Goal: Task Accomplishment & Management: Manage account settings

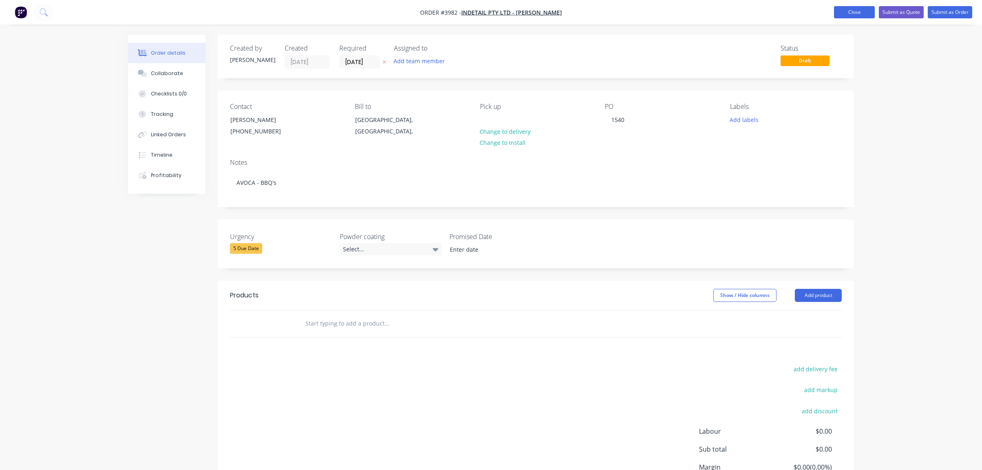
click at [858, 15] on button "Close" at bounding box center [854, 12] width 41 height 12
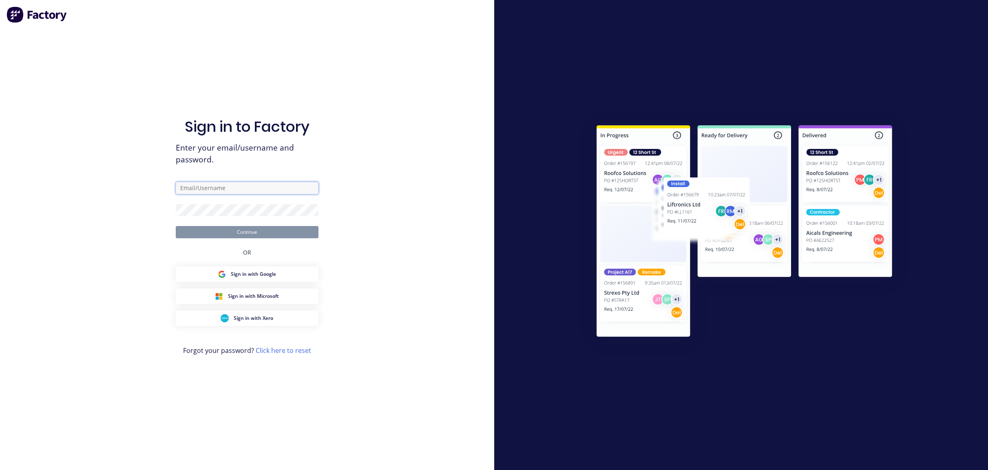
type input "ben@abbin.com.au"
click at [217, 233] on button "Continue" at bounding box center [247, 232] width 143 height 12
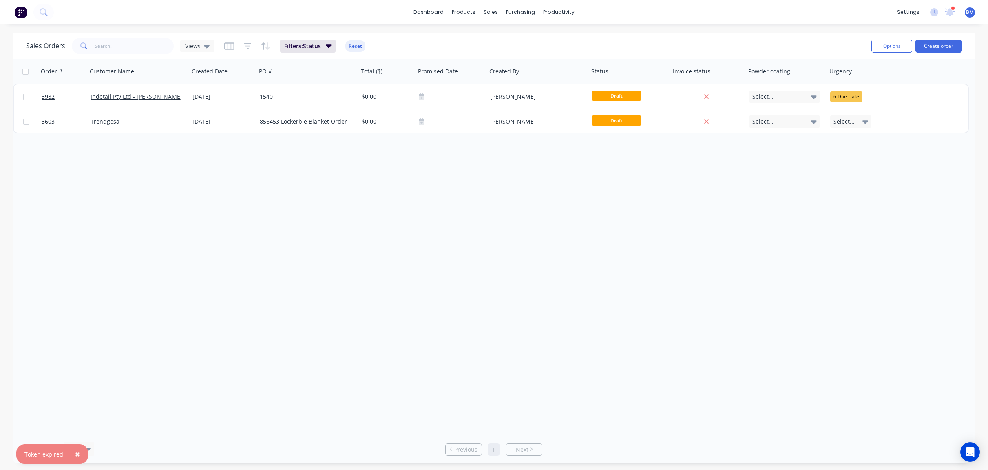
click at [22, 19] on button at bounding box center [20, 12] width 17 height 16
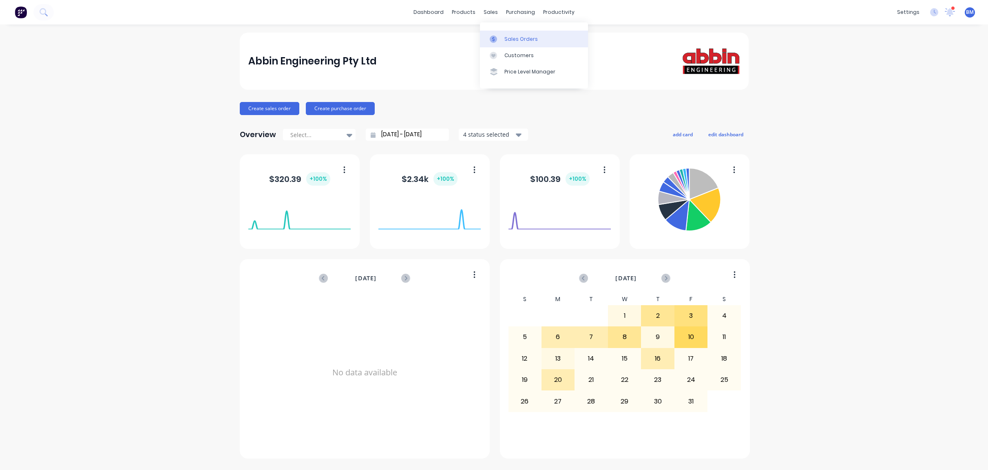
click at [495, 37] on icon at bounding box center [493, 38] width 7 height 7
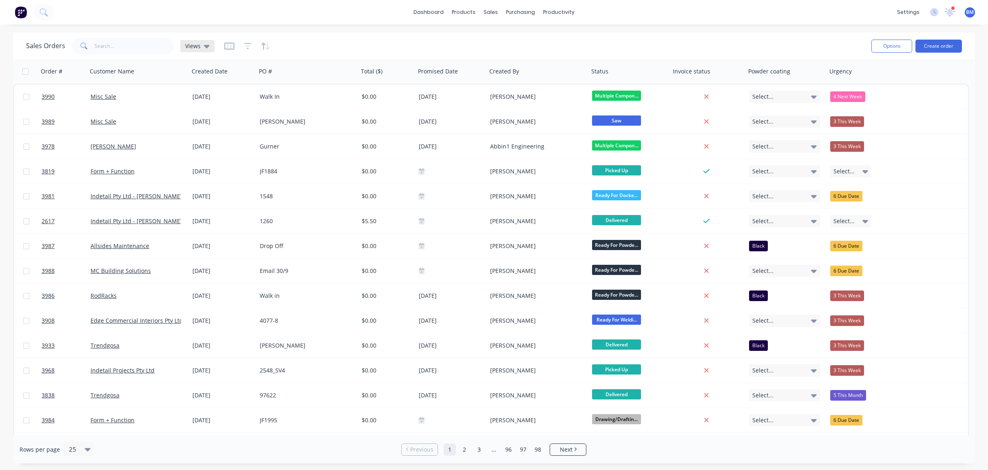
click at [198, 48] on span "Views" at bounding box center [192, 46] width 15 height 9
drag, startPoint x: 199, startPoint y: 139, endPoint x: 198, endPoint y: 133, distance: 5.8
click at [199, 138] on div "drafts edit" at bounding box center [237, 132] width 109 height 16
click at [197, 132] on button "drafts" at bounding box center [229, 131] width 93 height 9
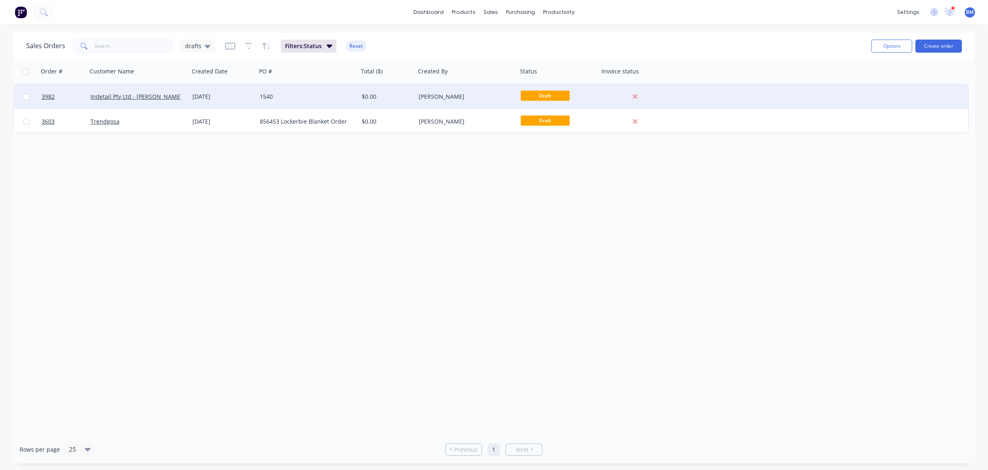
click at [292, 93] on div "1540" at bounding box center [305, 97] width 91 height 8
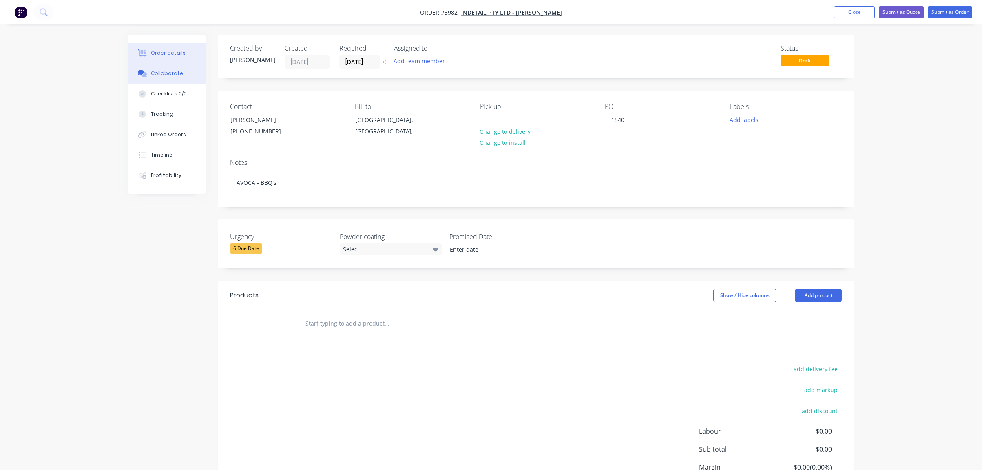
click at [150, 81] on button "Collaborate" at bounding box center [166, 73] width 77 height 20
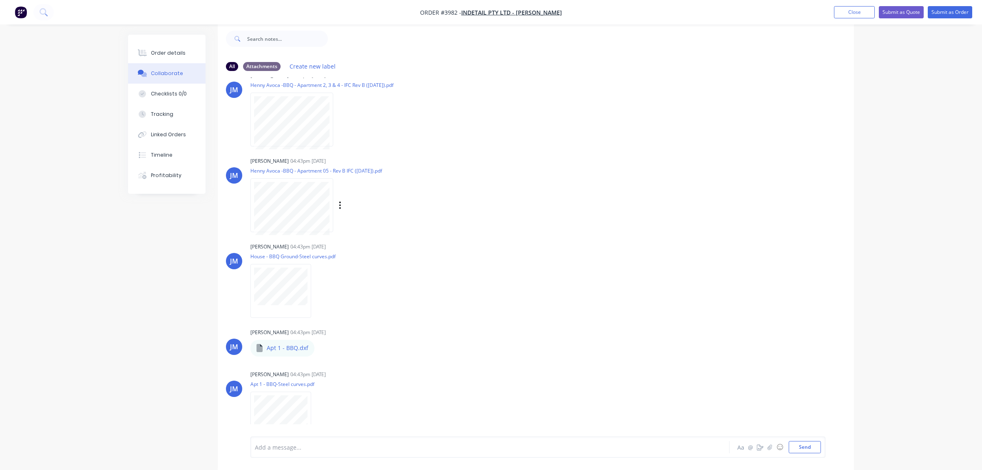
scroll to position [58, 0]
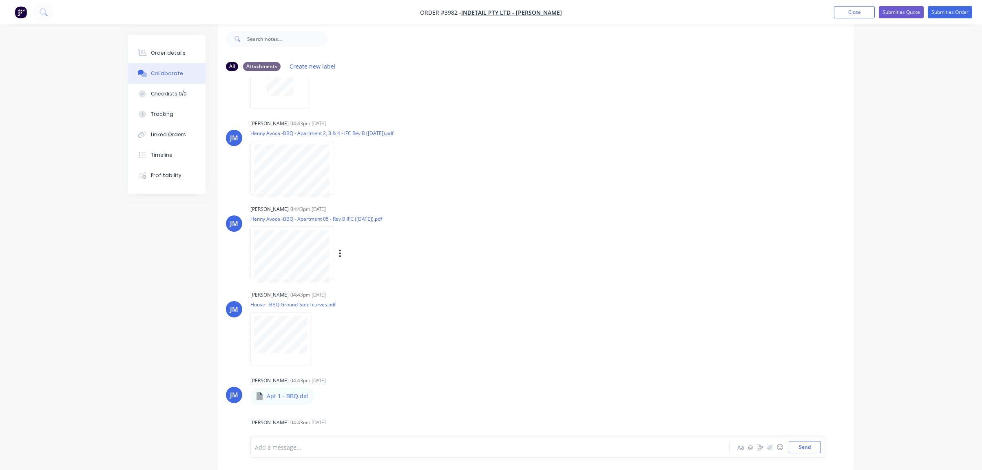
drag, startPoint x: 420, startPoint y: 223, endPoint x: 398, endPoint y: 207, distance: 26.6
drag, startPoint x: 398, startPoint y: 207, endPoint x: 425, endPoint y: 99, distance: 111.6
click at [425, 99] on div "[PERSON_NAME] 04:43pm [DATE] Purchase Order PO1540.pdf Labels Download Delete" at bounding box center [377, 68] width 255 height 73
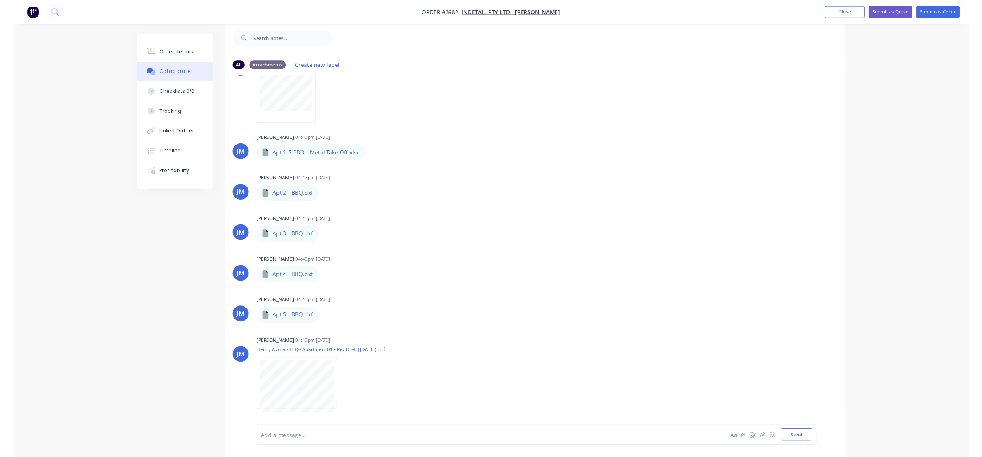
scroll to position [424, 0]
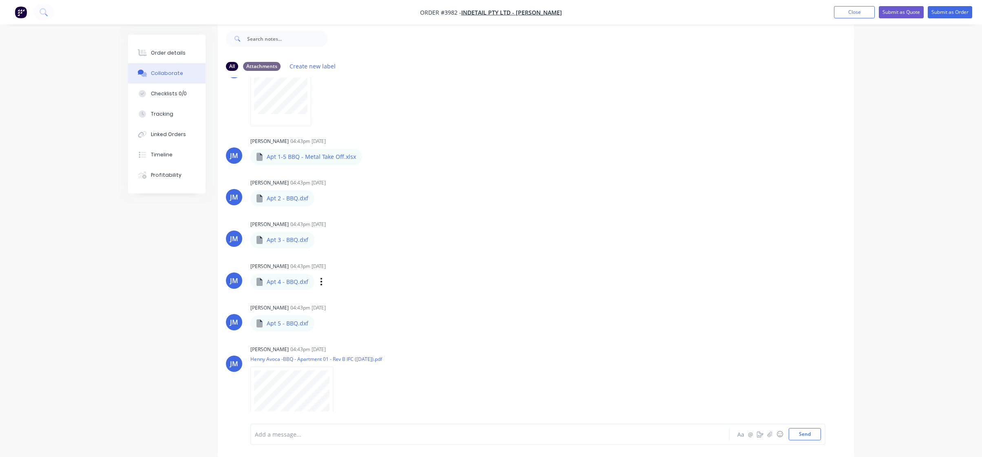
click at [437, 282] on div "[PERSON_NAME] 04:43pm [DATE] Apt 4 - BBQ.dxf Apt 4 - BBQ.dxf Labels Download De…" at bounding box center [377, 275] width 255 height 29
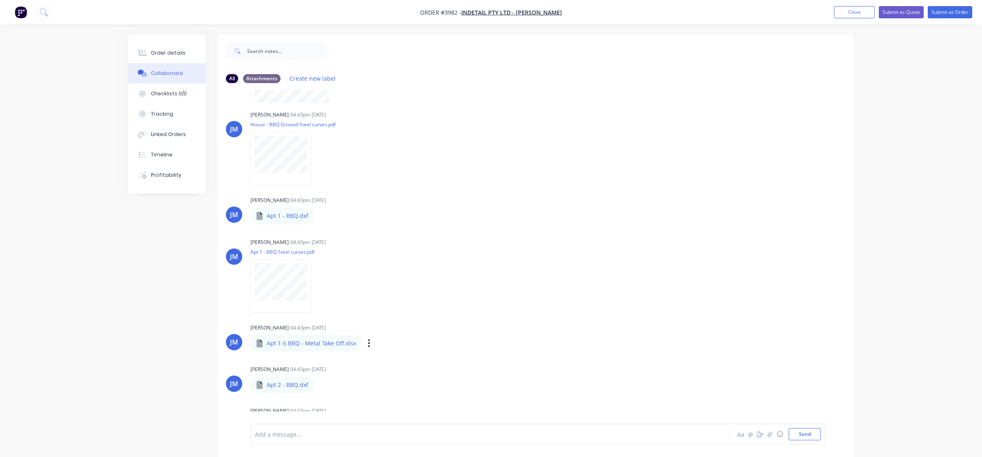
scroll to position [285, 0]
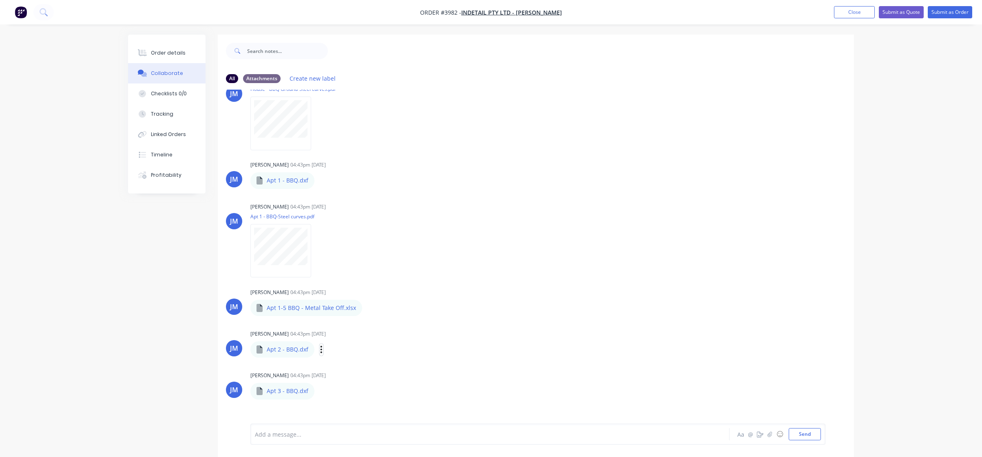
click at [320, 351] on icon "button" at bounding box center [321, 349] width 2 height 9
click at [417, 316] on div "[PERSON_NAME] 04:43pm [DATE] Henny Avoca -BBQ - Apartment 2, 3 & 4 - IFC Rev B …" at bounding box center [536, 235] width 636 height 666
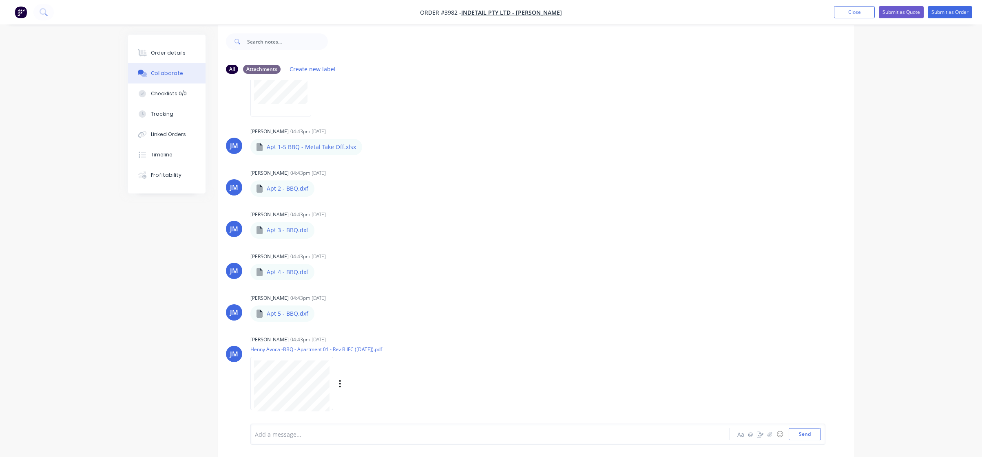
scroll to position [12, 0]
drag, startPoint x: 408, startPoint y: 14, endPoint x: 588, endPoint y: 8, distance: 179.5
click at [591, 7] on nav "Order #3982 - Indetail Pty Ltd - [PERSON_NAME] Add product Close Submit as Quot…" at bounding box center [491, 12] width 982 height 24
click at [588, 8] on nav "Order #3982 - Indetail Pty Ltd - [PERSON_NAME] Add product Close Submit as Quot…" at bounding box center [491, 12] width 982 height 24
drag, startPoint x: 566, startPoint y: 13, endPoint x: 384, endPoint y: 14, distance: 182.3
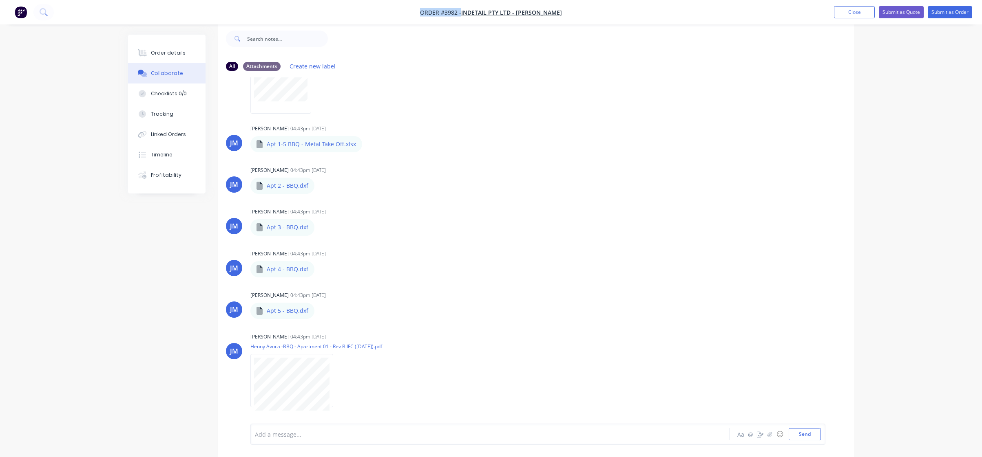
click at [384, 14] on nav "Order #3982 - Indetail Pty Ltd - [PERSON_NAME] Add product Close Submit as Quot…" at bounding box center [491, 12] width 982 height 24
drag, startPoint x: 407, startPoint y: 7, endPoint x: 615, endPoint y: 2, distance: 207.6
click at [615, 2] on nav "Order #3982 - Indetail Pty Ltd - [PERSON_NAME] Add product Close Submit as Quot…" at bounding box center [491, 12] width 982 height 24
drag, startPoint x: 616, startPoint y: 2, endPoint x: 627, endPoint y: 3, distance: 11.4
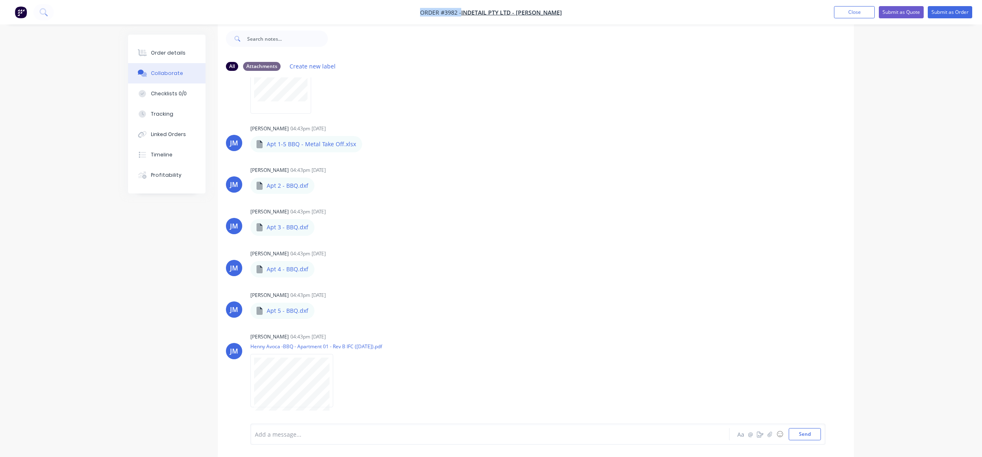
click at [616, 2] on nav "Order #3982 - Indetail Pty Ltd - [PERSON_NAME] Add product Close Submit as Quot…" at bounding box center [491, 12] width 982 height 24
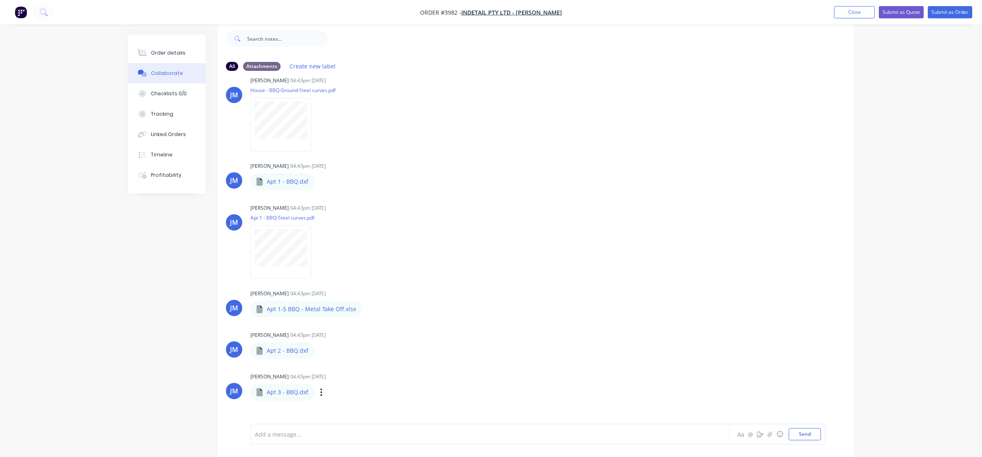
scroll to position [437, 0]
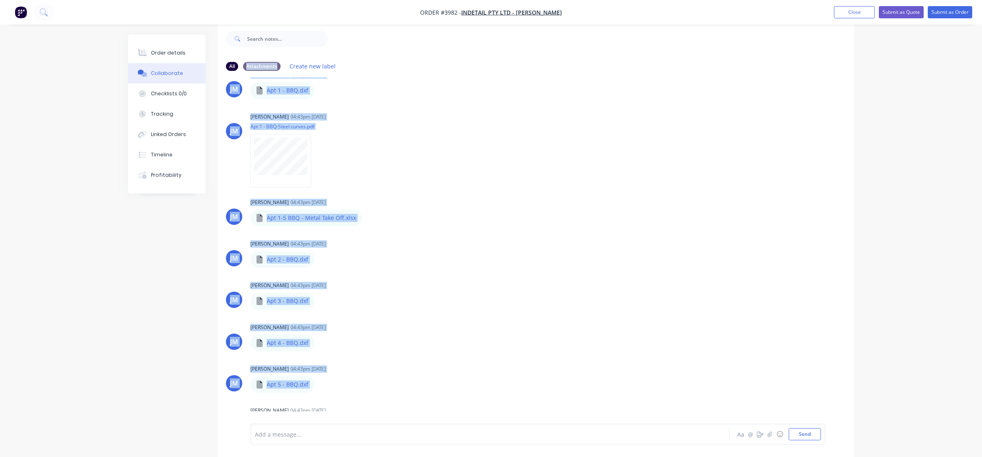
drag, startPoint x: 241, startPoint y: 320, endPoint x: 235, endPoint y: 57, distance: 263.0
click at [235, 57] on div "All Attachments Create new label [PERSON_NAME] 04:43pm [DATE] Purchase Order PO…" at bounding box center [536, 256] width 636 height 402
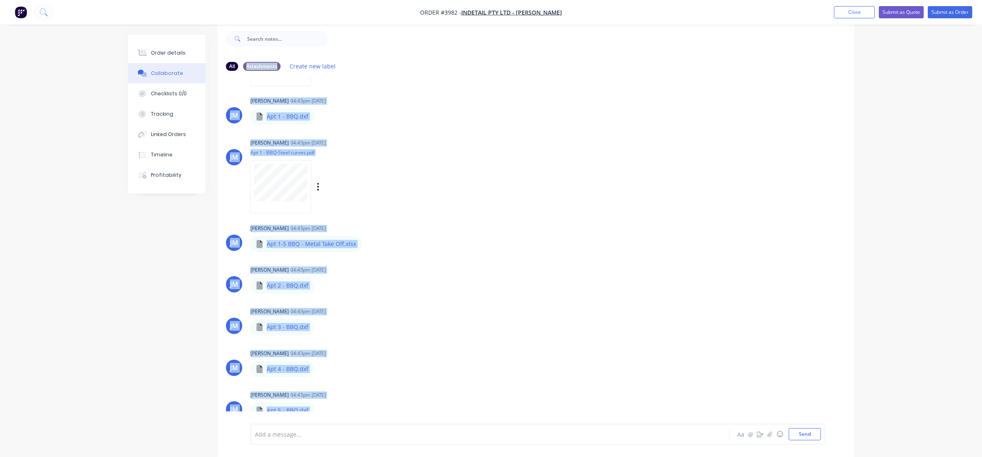
click at [520, 171] on div "[PERSON_NAME] 04:43pm [DATE] Apt 1 - BBQ-Steel curves.pdf Labels Download Delete" at bounding box center [536, 173] width 636 height 73
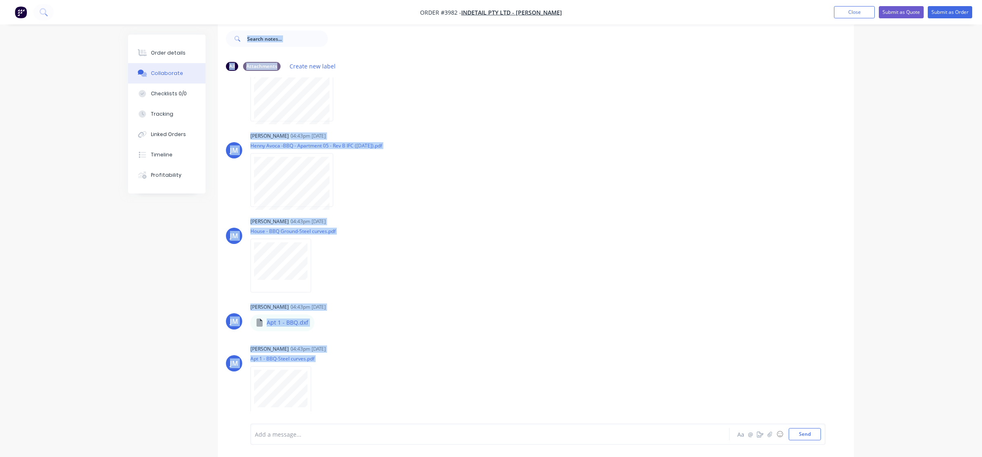
scroll to position [0, 0]
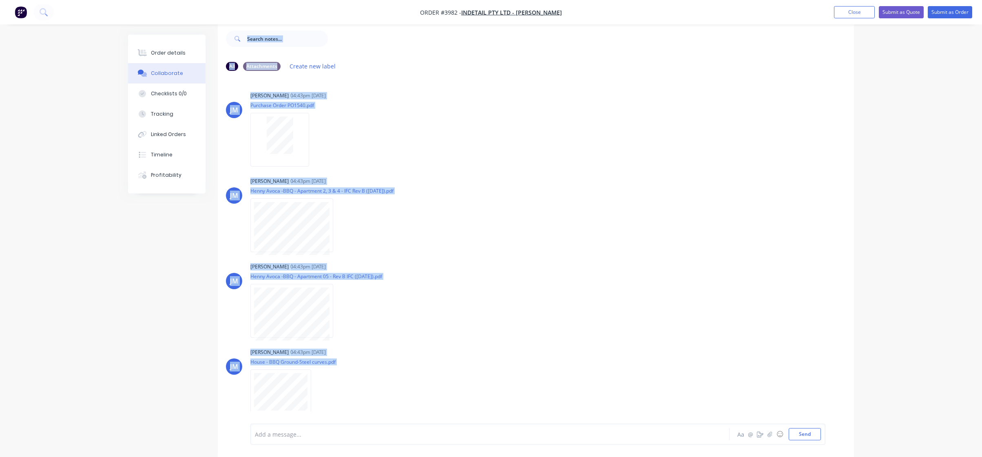
drag, startPoint x: 348, startPoint y: 406, endPoint x: 226, endPoint y: 42, distance: 384.3
click at [226, 42] on div "All Attachments Create new label [PERSON_NAME] 04:43pm [DATE] Purchase Order PO…" at bounding box center [536, 239] width 636 height 435
click at [79, 79] on div "Order details Collaborate Checklists 0/0 Tracking Linked Orders Timeline Profit…" at bounding box center [491, 223] width 982 height 470
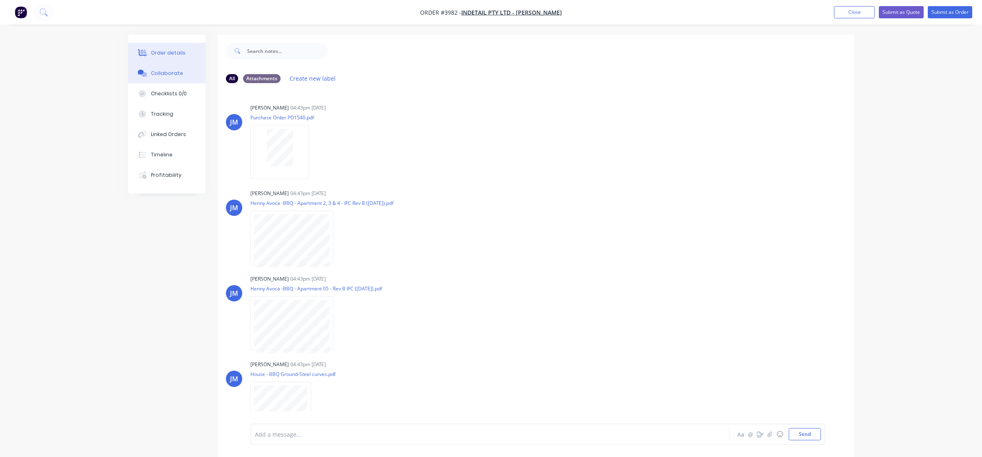
click at [141, 60] on button "Order details" at bounding box center [166, 53] width 77 height 20
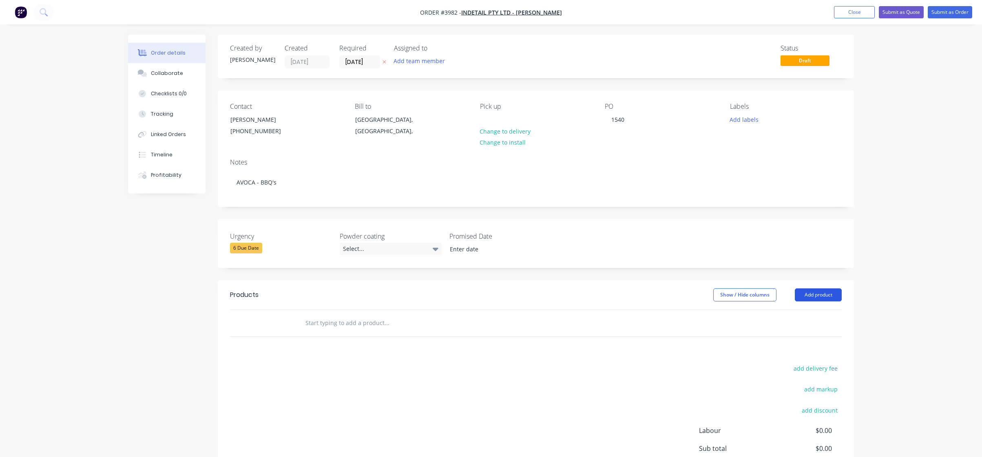
click at [819, 297] on button "Add product" at bounding box center [818, 295] width 47 height 13
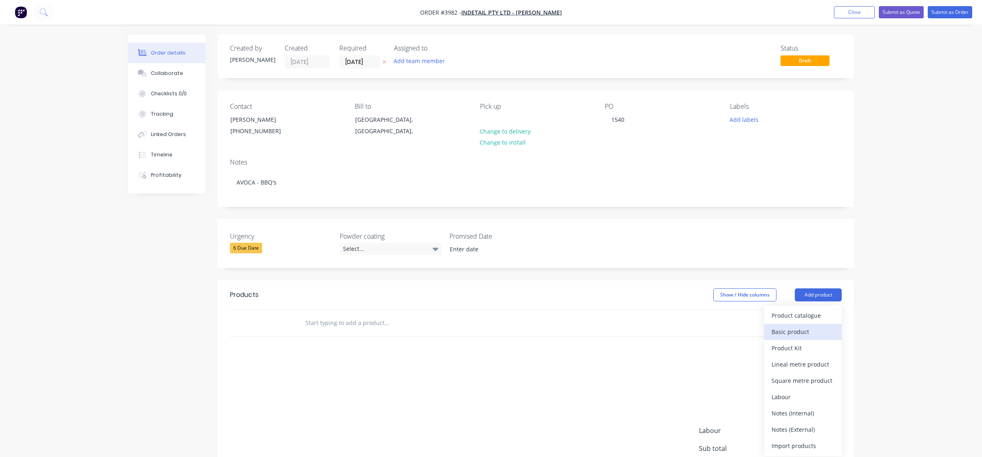
click at [818, 331] on div "Basic product" at bounding box center [802, 332] width 63 height 12
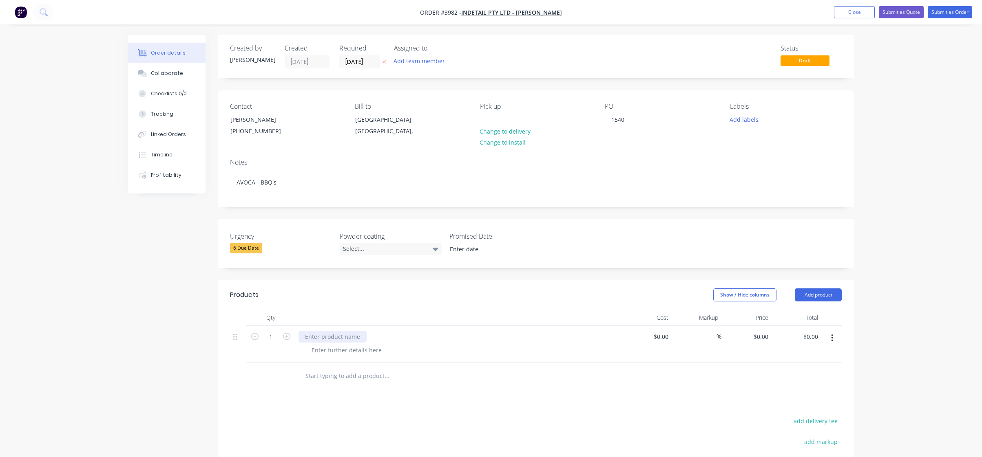
drag, startPoint x: 317, startPoint y: 340, endPoint x: 320, endPoint y: 337, distance: 4.3
click at [318, 339] on div at bounding box center [332, 337] width 68 height 12
click at [319, 334] on div "Item" at bounding box center [310, 337] width 25 height 12
click at [318, 334] on div "Item" at bounding box center [310, 337] width 25 height 12
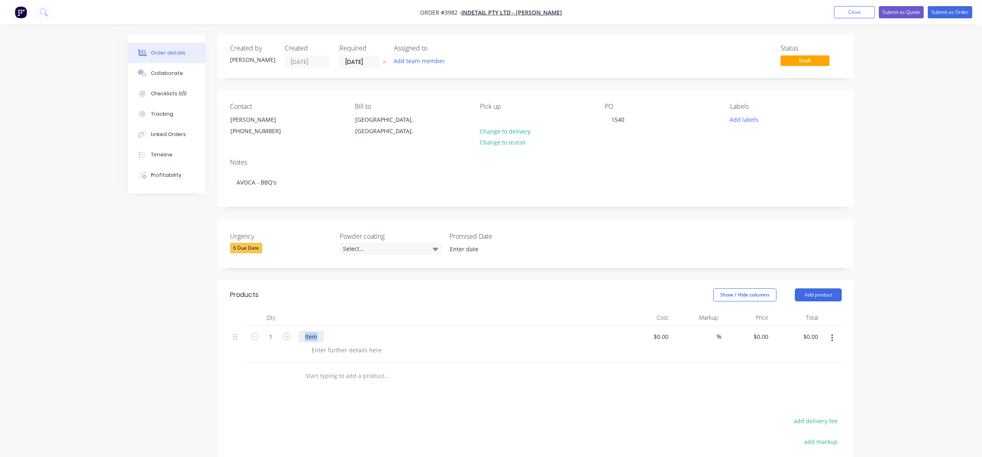
click at [318, 334] on div "Item" at bounding box center [310, 337] width 25 height 12
click at [317, 333] on div "ITEM" at bounding box center [311, 337] width 27 height 12
click at [394, 389] on div at bounding box center [442, 376] width 294 height 27
click at [338, 350] on div at bounding box center [346, 351] width 83 height 12
paste div
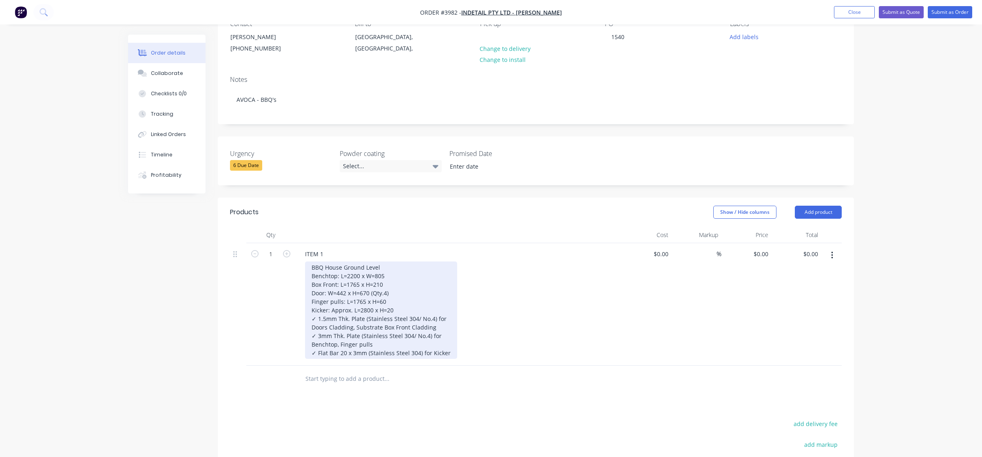
scroll to position [204, 0]
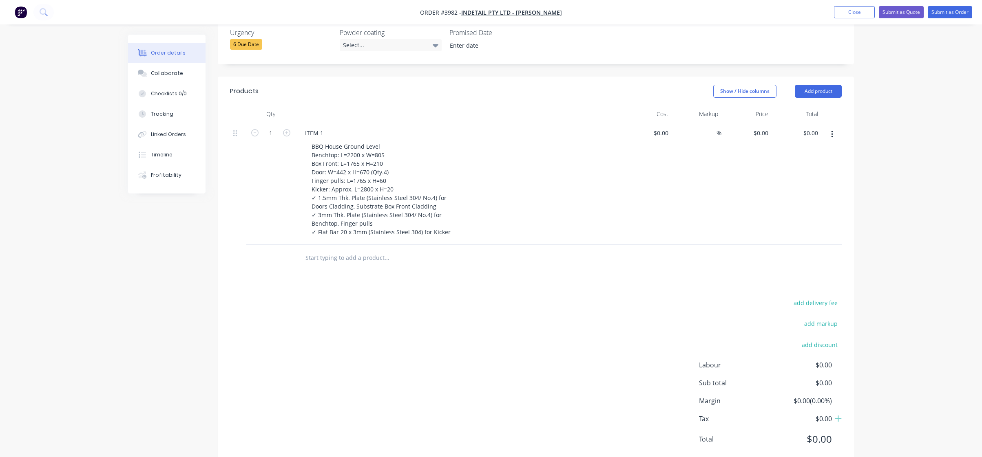
click at [499, 292] on div "Products Show / Hide columns Add product Qty Cost Markup Price Total 1 ITEM 1 B…" at bounding box center [536, 272] width 636 height 391
click at [834, 132] on button "button" at bounding box center [831, 134] width 19 height 15
click at [810, 170] on div "Duplicate" at bounding box center [802, 172] width 63 height 12
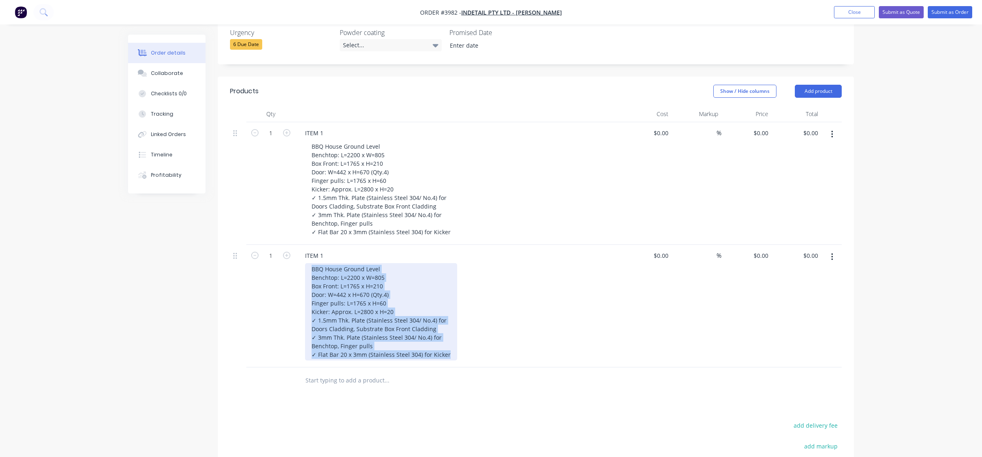
drag, startPoint x: 311, startPoint y: 270, endPoint x: 472, endPoint y: 368, distance: 189.0
click at [472, 368] on div "Qty Cost Markup Price Total 1 ITEM 1 BBQ House Ground Level Benchtop: L=2200 x …" at bounding box center [536, 250] width 636 height 288
paste div
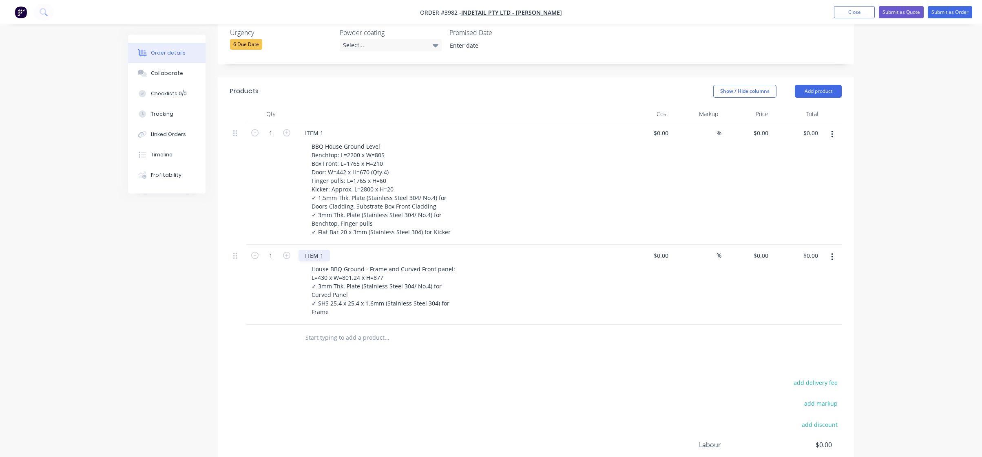
click at [329, 251] on div "ITEM 1" at bounding box center [313, 256] width 31 height 12
click at [371, 379] on div "add delivery fee add markup add discount Labour $0.00 Sub total $0.00 Margin $0…" at bounding box center [536, 456] width 612 height 157
click at [839, 257] on button "button" at bounding box center [831, 257] width 19 height 15
click at [820, 294] on div "Duplicate" at bounding box center [802, 295] width 63 height 12
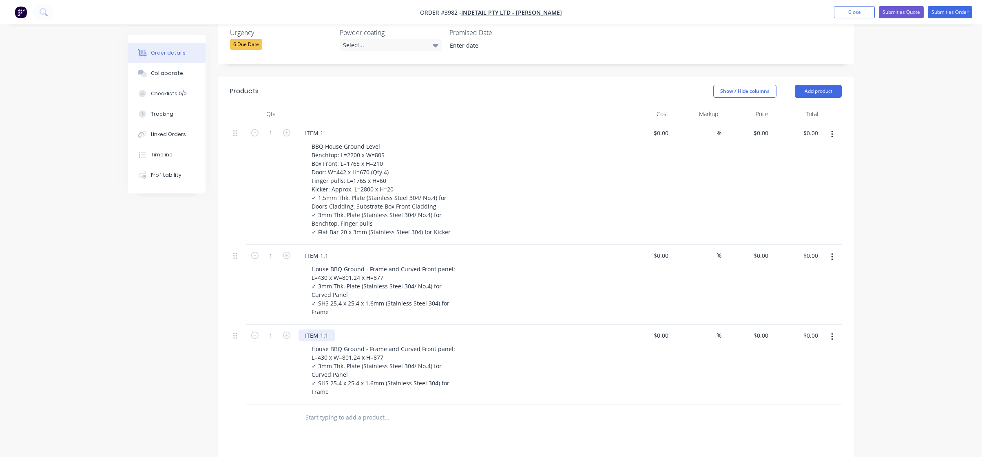
click at [329, 337] on div "ITEM 1.1" at bounding box center [316, 336] width 36 height 12
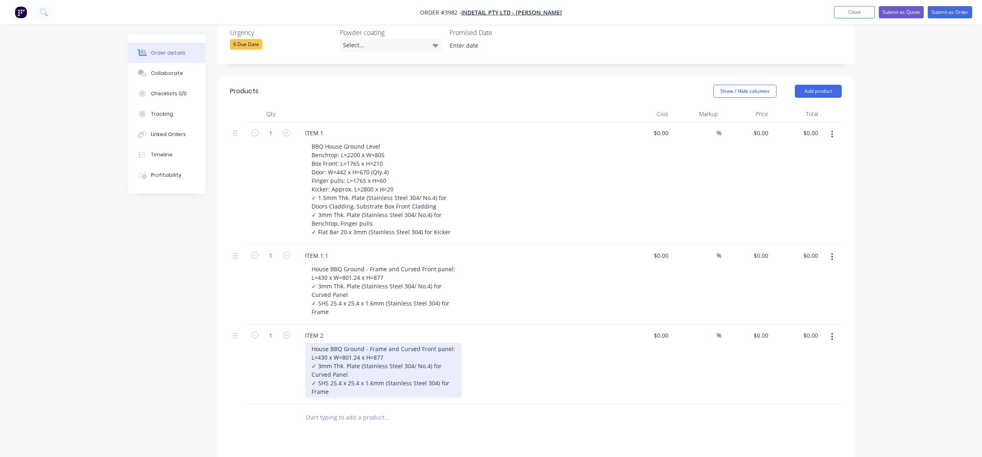
click at [350, 383] on div "House BBQ Ground - Frame and Curved Front panel: L=430 x W=801.24 x H=877 ✓ 3mm…" at bounding box center [383, 370] width 157 height 55
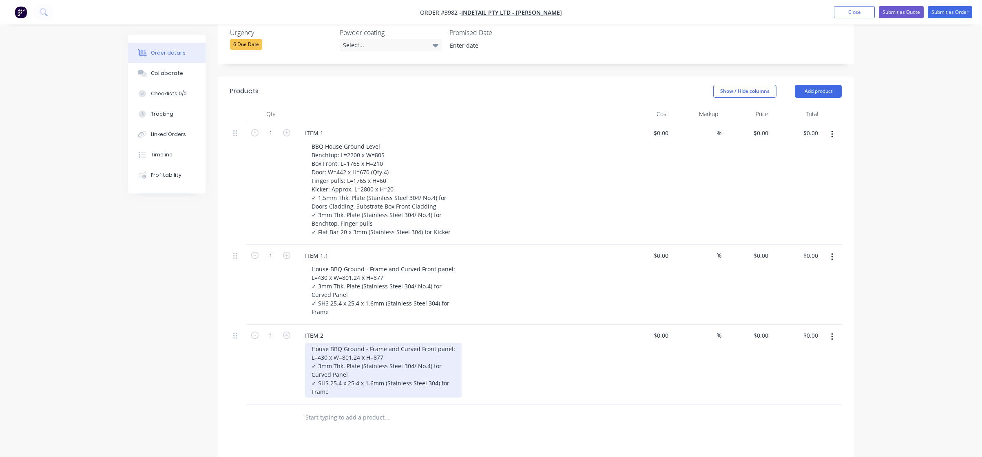
click at [337, 396] on div "House BBQ Ground - Frame and Curved Front panel: L=430 x W=801.24 x H=877 ✓ 3mm…" at bounding box center [383, 370] width 157 height 55
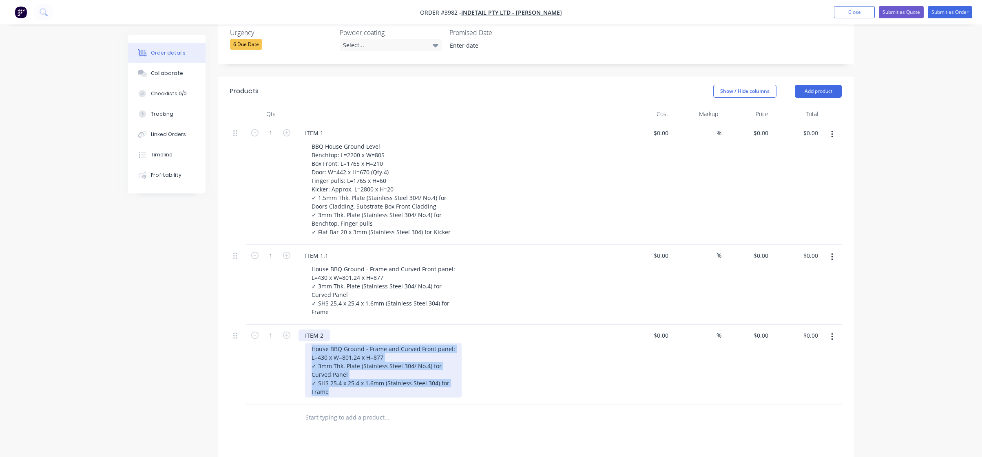
drag, startPoint x: 337, startPoint y: 396, endPoint x: 310, endPoint y: 334, distance: 67.9
click at [310, 334] on div "ITEM 2 House BBQ Ground - Frame and Curved Front panel: L=430 x W=801.24 x H=87…" at bounding box center [458, 365] width 326 height 80
paste div
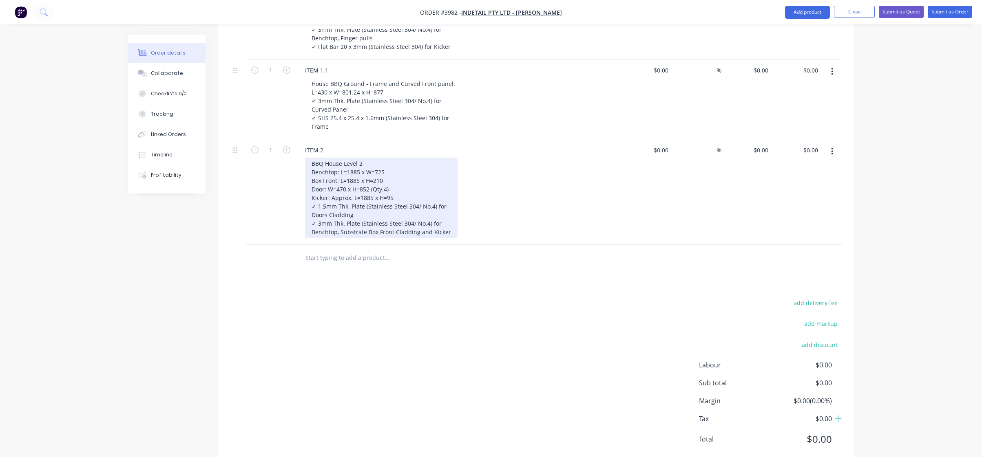
scroll to position [408, 0]
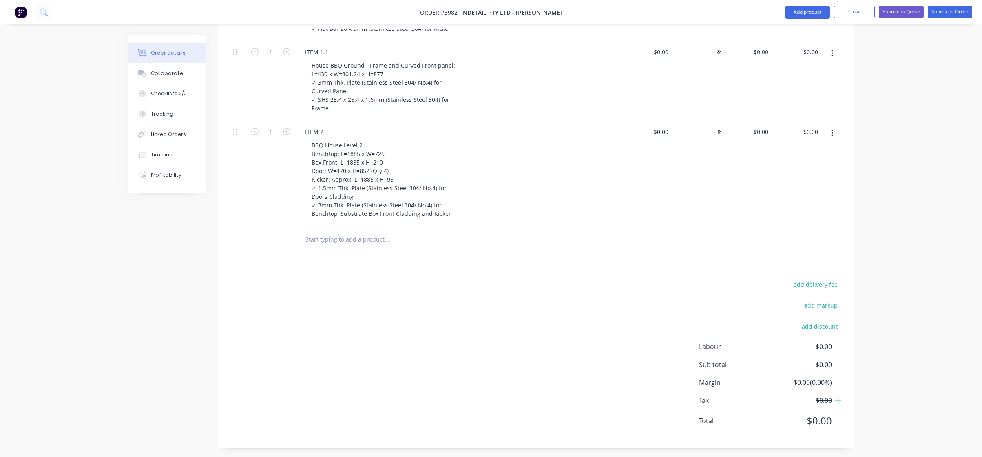
click at [732, 166] on div "$0.00 $0.00" at bounding box center [746, 174] width 50 height 106
click at [833, 137] on button "button" at bounding box center [831, 133] width 19 height 15
click at [831, 168] on div "Duplicate" at bounding box center [802, 171] width 63 height 12
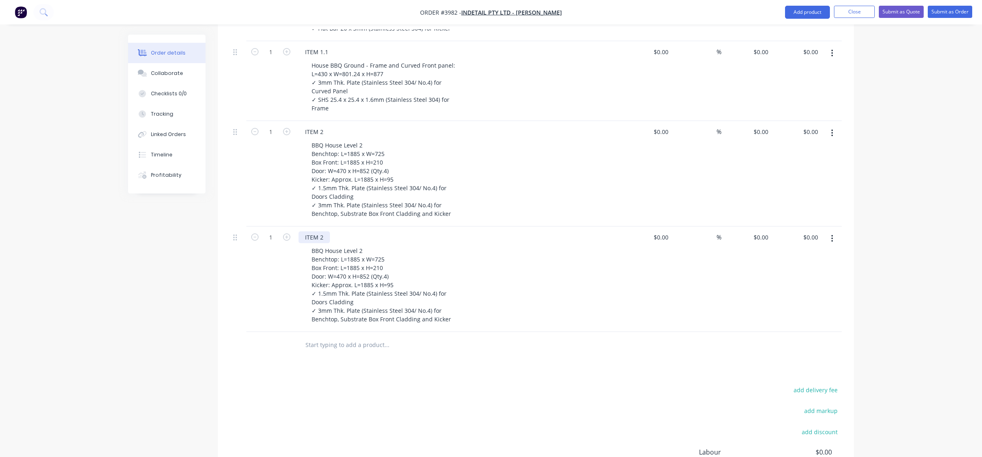
click at [323, 232] on div "ITEM 2" at bounding box center [313, 238] width 31 height 12
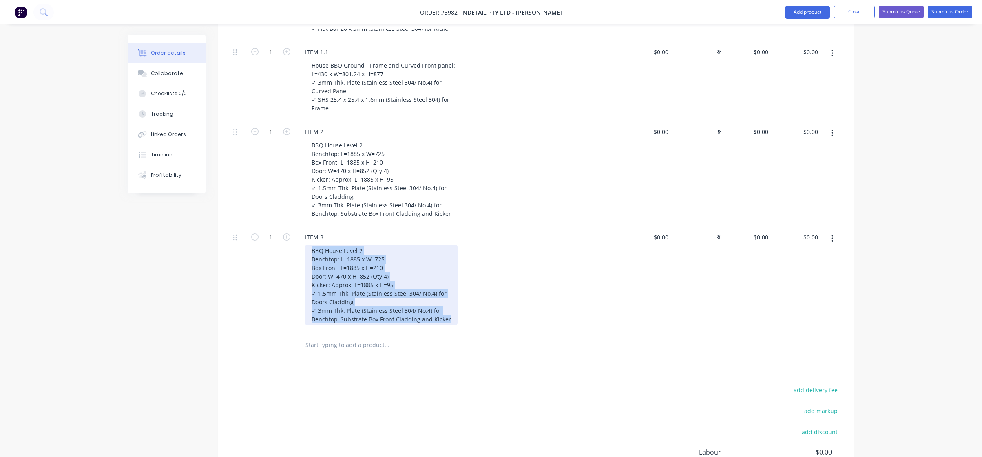
drag, startPoint x: 308, startPoint y: 247, endPoint x: 466, endPoint y: 331, distance: 178.2
click at [466, 331] on div "ITEM 3 BBQ House Level 2 Benchtop: L=1885 x W=725 Box Front: L=1885 x H=210 Doo…" at bounding box center [458, 280] width 326 height 106
paste div
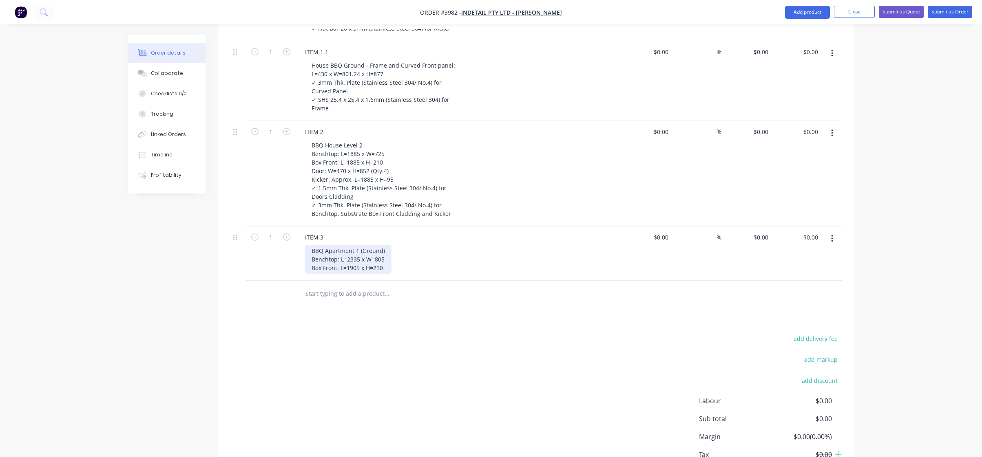
click at [382, 267] on div "BBQ Apartment 1 (Ground) Benchtop: L=2335 x W=805 Box Front: L=1905 x H=210" at bounding box center [348, 259] width 86 height 29
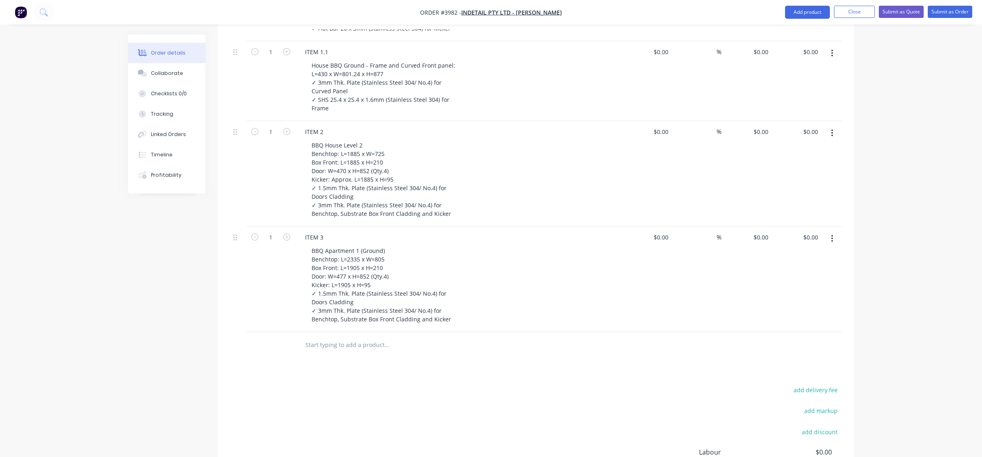
click at [837, 239] on button "button" at bounding box center [831, 239] width 19 height 15
click at [831, 280] on div "Duplicate" at bounding box center [802, 277] width 63 height 12
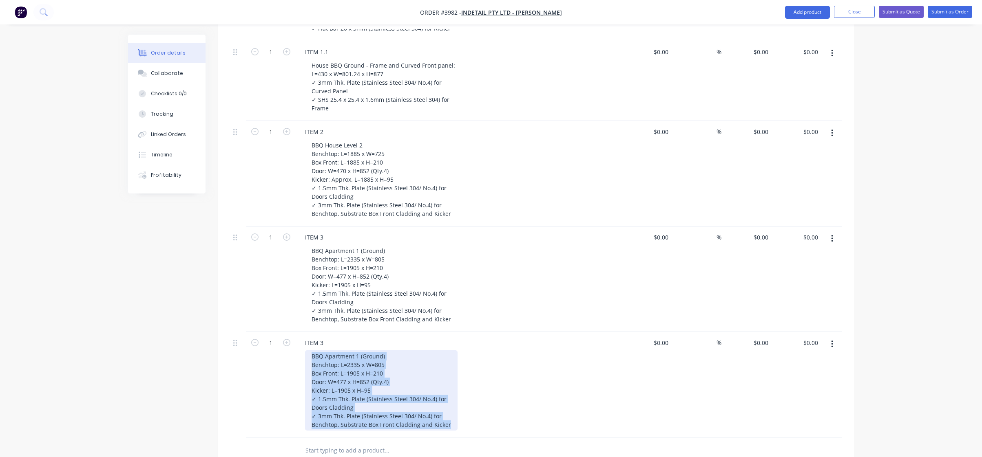
scroll to position [413, 0]
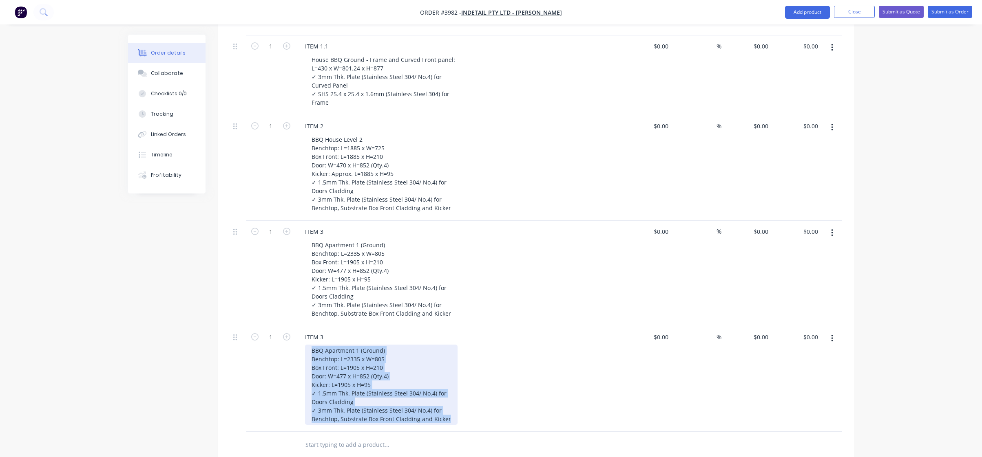
drag, startPoint x: 305, startPoint y: 357, endPoint x: 471, endPoint y: 448, distance: 189.4
click at [471, 448] on div "Qty Cost Markup Price Total 1 ITEM 1 BBQ House Ground Level Benchtop: L=2200 x …" at bounding box center [536, 177] width 636 height 562
paste div
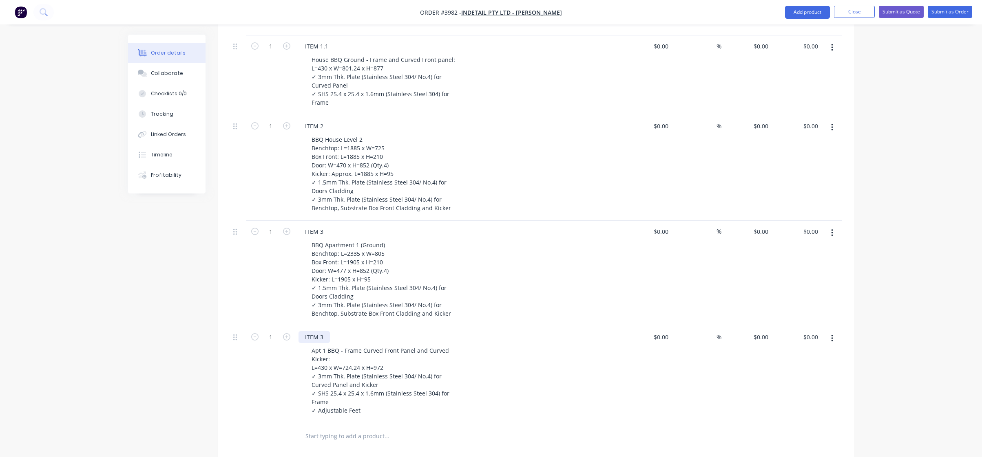
click at [321, 339] on div "ITEM 3" at bounding box center [313, 337] width 31 height 12
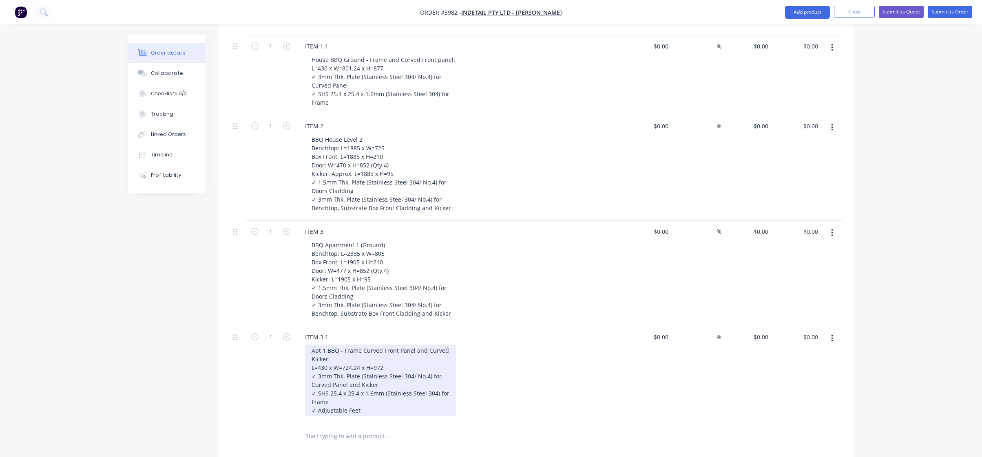
scroll to position [614, 0]
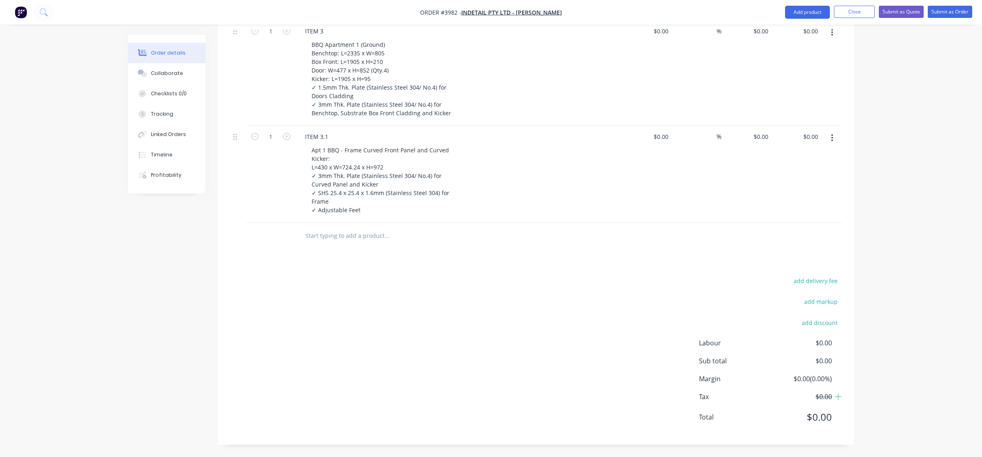
drag, startPoint x: 832, startPoint y: 135, endPoint x: 829, endPoint y: 141, distance: 6.4
click at [831, 136] on icon "button" at bounding box center [832, 138] width 2 height 9
click at [809, 176] on div "Duplicate" at bounding box center [802, 176] width 63 height 12
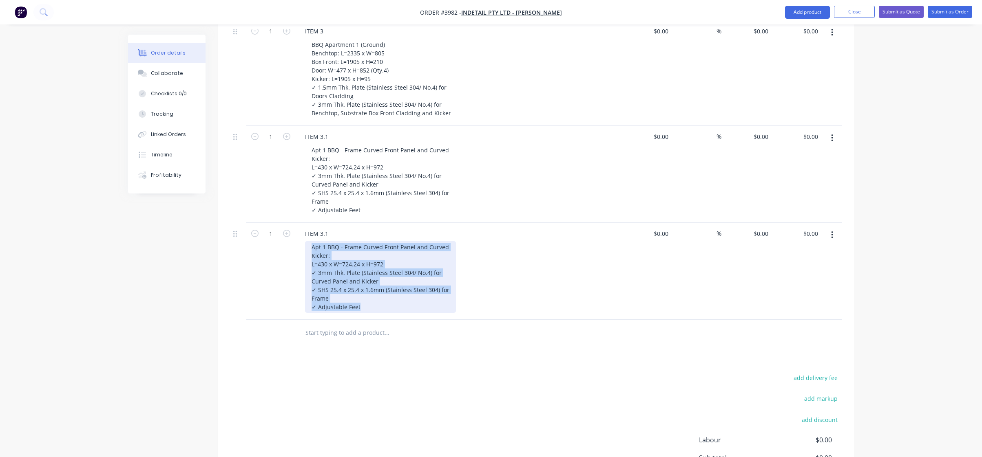
drag, startPoint x: 310, startPoint y: 243, endPoint x: 465, endPoint y: 323, distance: 174.0
click at [465, 323] on div "Qty Cost Markup Price Total 1 ITEM 1 BBQ House Ground Level Benchtop: L=2200 x …" at bounding box center [536, 21] width 636 height 651
paste div
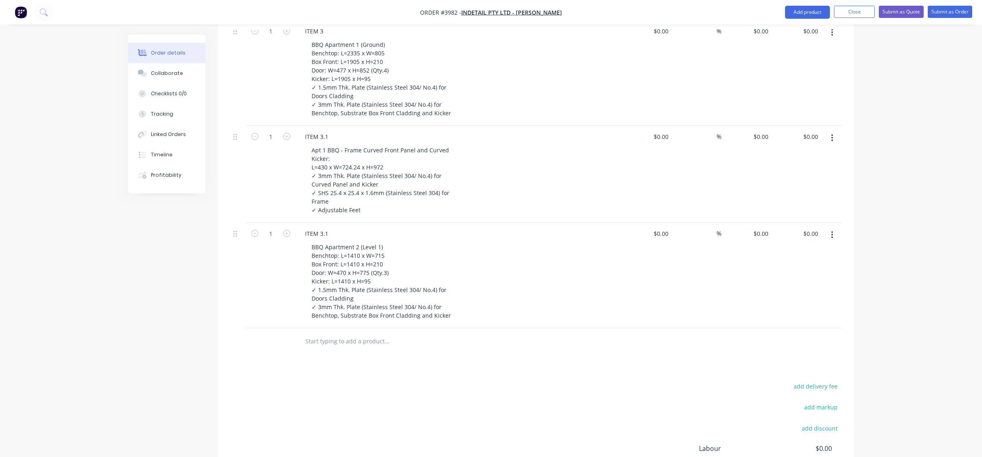
click at [322, 385] on div "add delivery fee add markup add discount Labour $0.00 Sub total $0.00 Margin $0…" at bounding box center [536, 459] width 612 height 157
click at [334, 234] on div "ITEM 3.1" at bounding box center [316, 234] width 36 height 12
click at [836, 234] on button "button" at bounding box center [831, 235] width 19 height 15
click at [801, 273] on div "Duplicate" at bounding box center [802, 273] width 63 height 12
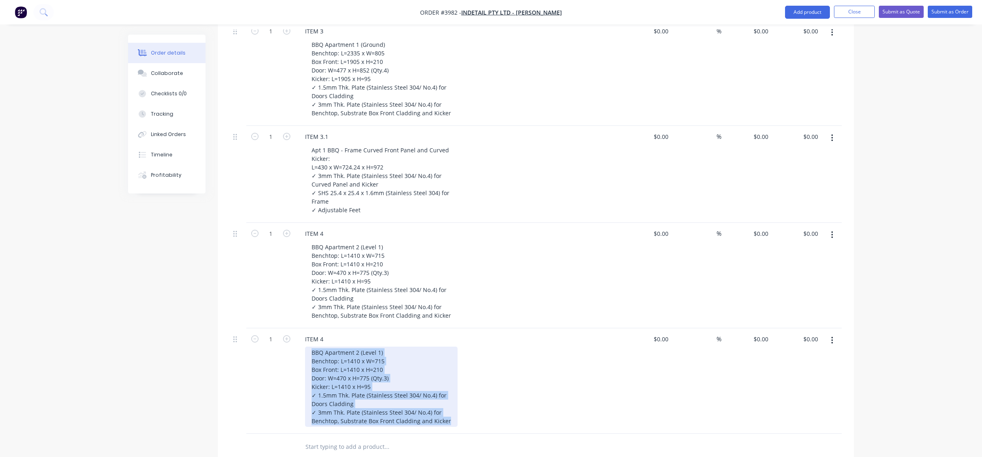
drag, startPoint x: 309, startPoint y: 352, endPoint x: 490, endPoint y: 440, distance: 202.0
click at [490, 440] on div "Qty Cost Markup Price Total 1 ITEM 1 BBQ House Ground Level Benchtop: L=2200 x …" at bounding box center [536, 78] width 636 height 765
paste div
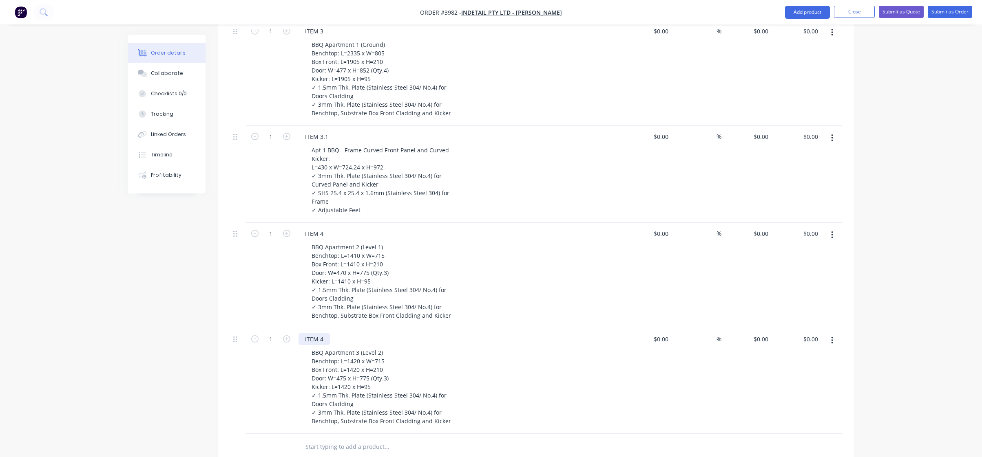
click at [327, 339] on div "ITEM 4" at bounding box center [313, 340] width 31 height 12
click at [596, 334] on div "ITEM 5" at bounding box center [458, 340] width 320 height 12
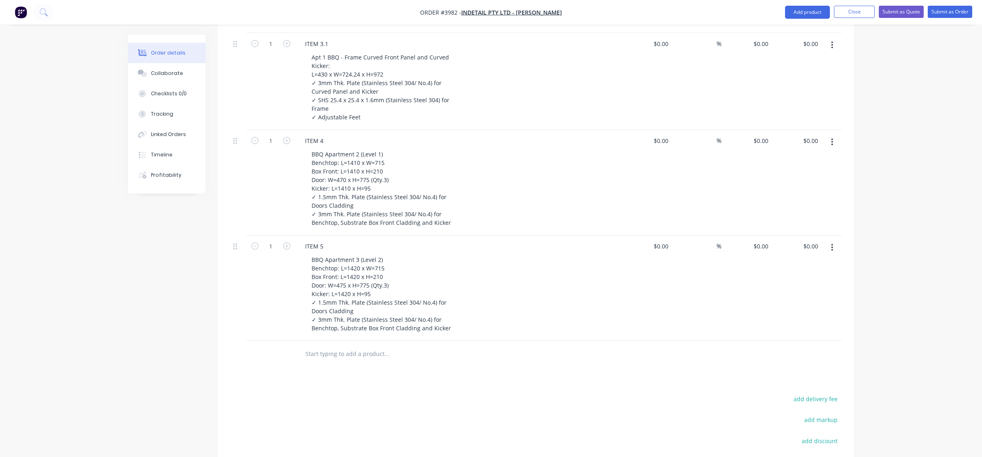
scroll to position [777, 0]
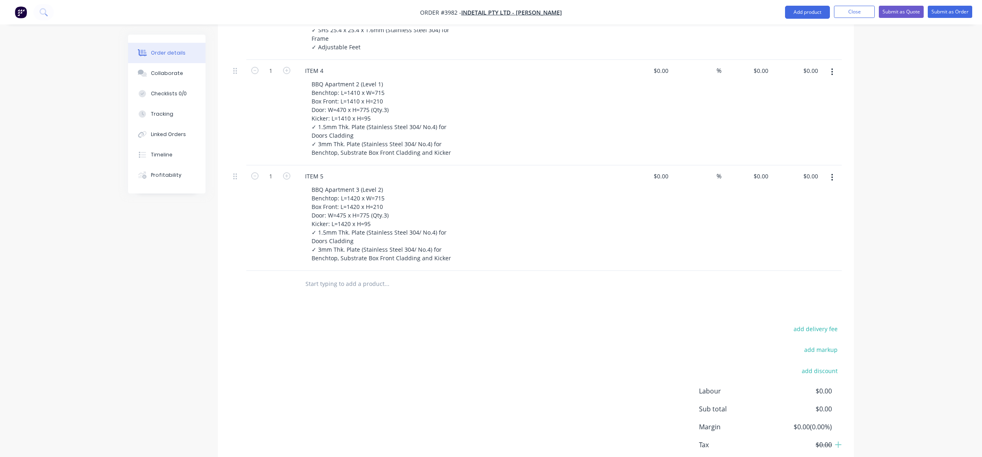
click at [830, 179] on button "button" at bounding box center [831, 177] width 19 height 15
click at [799, 216] on div "Duplicate" at bounding box center [802, 216] width 63 height 12
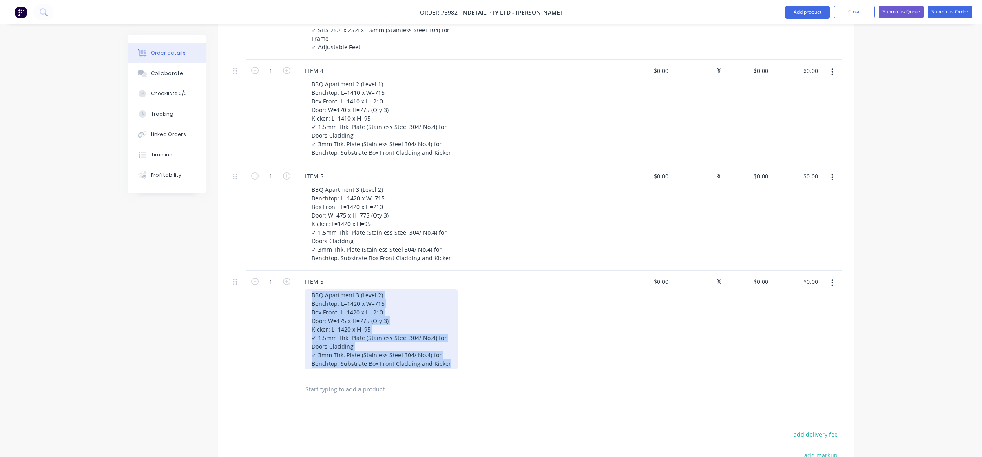
drag, startPoint x: 308, startPoint y: 292, endPoint x: 493, endPoint y: 388, distance: 208.1
paste div
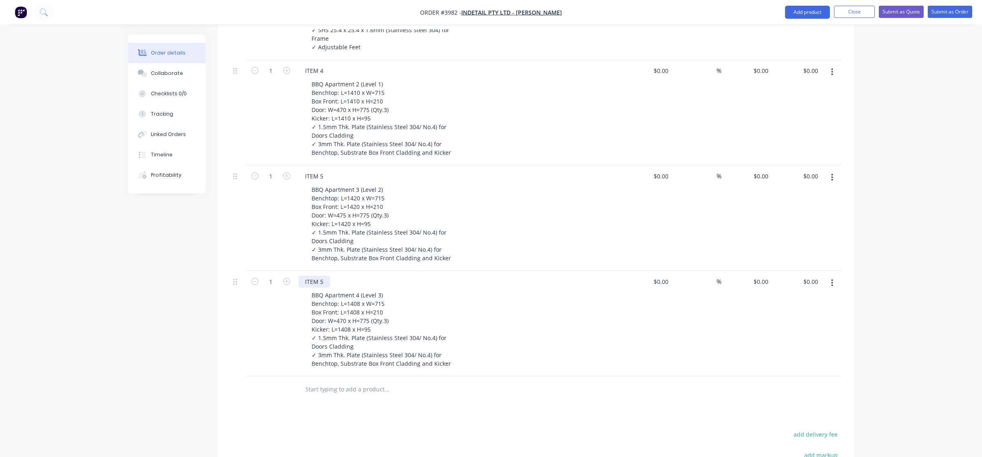
click at [319, 282] on div "ITEM 5" at bounding box center [313, 282] width 31 height 12
click at [329, 282] on div "ITEM 5" at bounding box center [313, 282] width 31 height 12
click at [320, 287] on div "ITEM" at bounding box center [311, 282] width 27 height 12
click at [610, 393] on div at bounding box center [536, 390] width 612 height 27
click at [832, 281] on icon "button" at bounding box center [832, 283] width 2 height 9
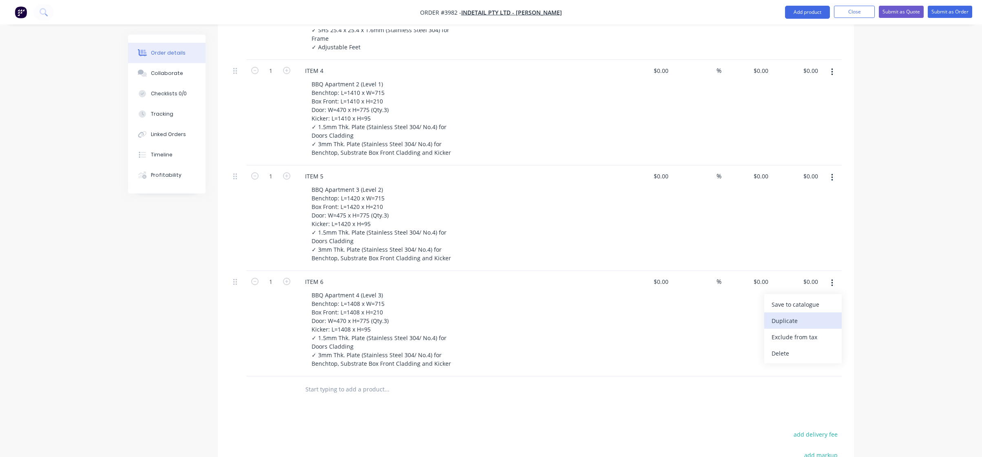
click at [818, 319] on div "Duplicate" at bounding box center [802, 321] width 63 height 12
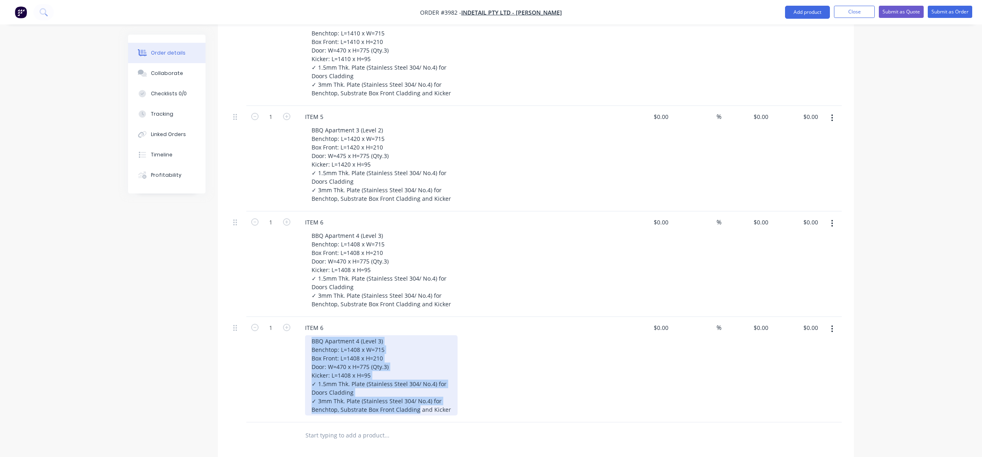
scroll to position [1036, 0]
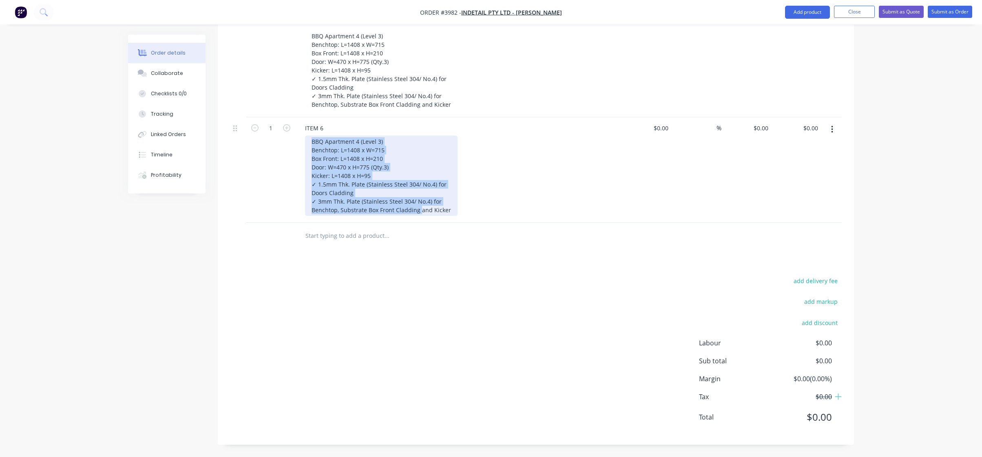
drag, startPoint x: 311, startPoint y: 402, endPoint x: 420, endPoint y: 474, distance: 130.7
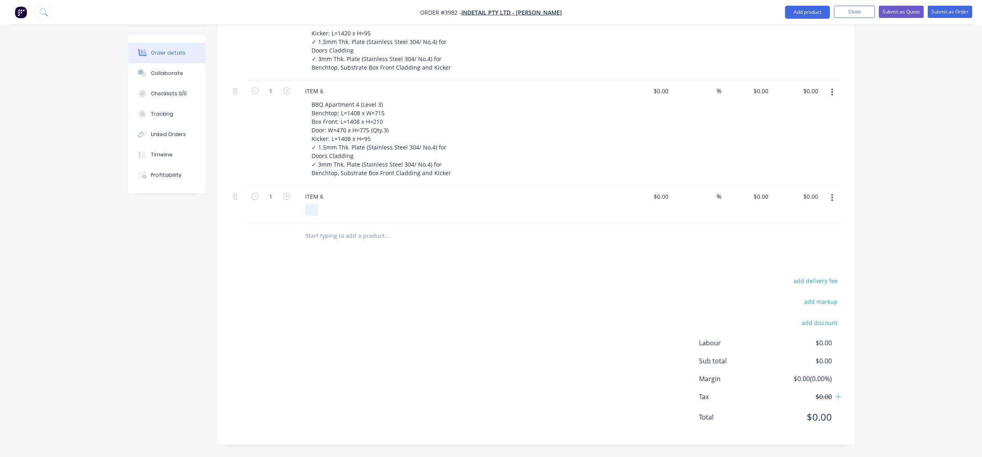
scroll to position [1011, 0]
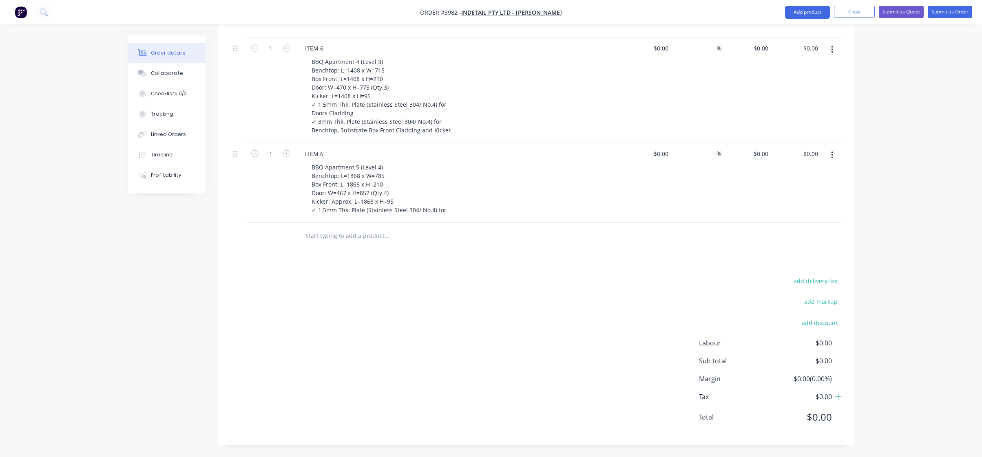
click at [446, 292] on div "add delivery fee add markup add discount Labour $0.00 Sub total $0.00 Margin $0…" at bounding box center [536, 354] width 612 height 157
click at [325, 148] on div "ITEM 6" at bounding box center [313, 154] width 31 height 12
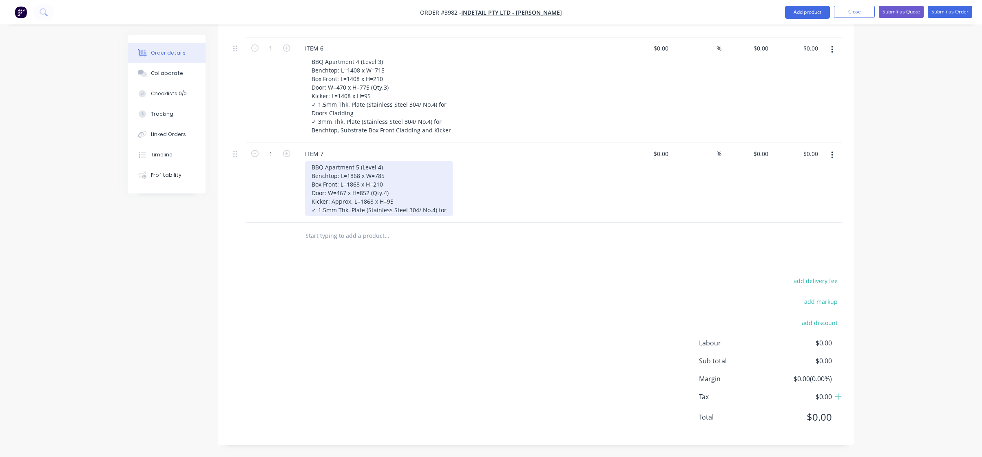
click at [340, 214] on div "BBQ Apartment 5 (Level 4) Benchtop: L=1868 x W=785 Box Front: L=1868 x H=210 Do…" at bounding box center [379, 188] width 148 height 55
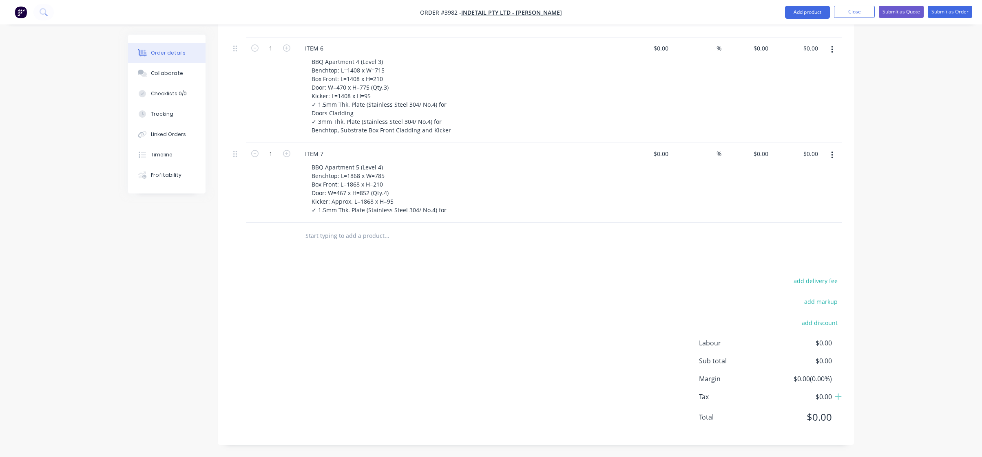
click at [301, 315] on div "add delivery fee add markup add discount Labour $0.00 Sub total $0.00 Margin $0…" at bounding box center [536, 354] width 612 height 157
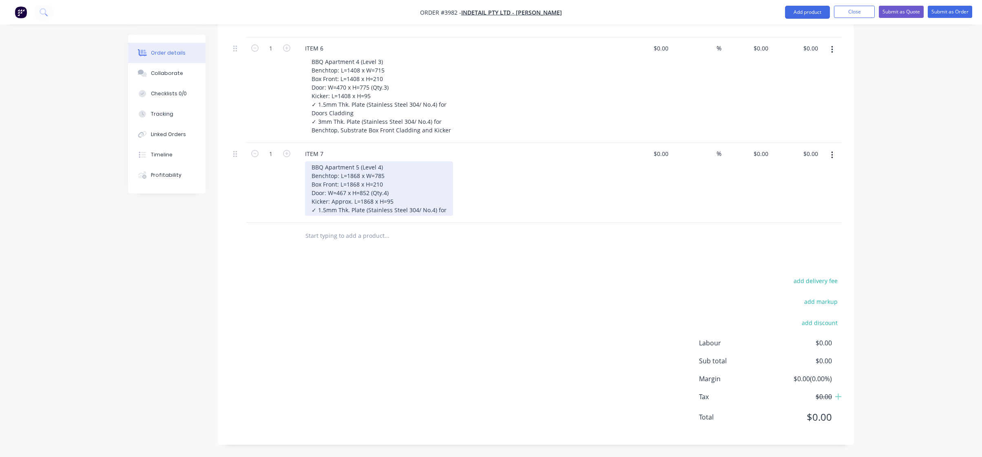
click at [443, 214] on div "BBQ Apartment 5 (Level 4) Benchtop: L=1868 x W=785 Box Front: L=1868 x H=210 Do…" at bounding box center [379, 188] width 148 height 55
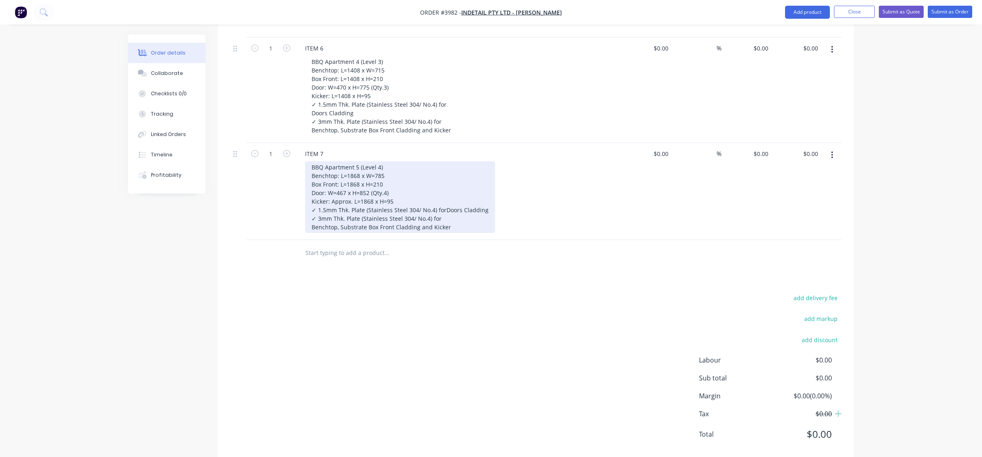
click at [443, 212] on div "BBQ Apartment 5 (Level 4) Benchtop: L=1868 x W=785 Box Front: L=1868 x H=210 Do…" at bounding box center [400, 197] width 190 height 72
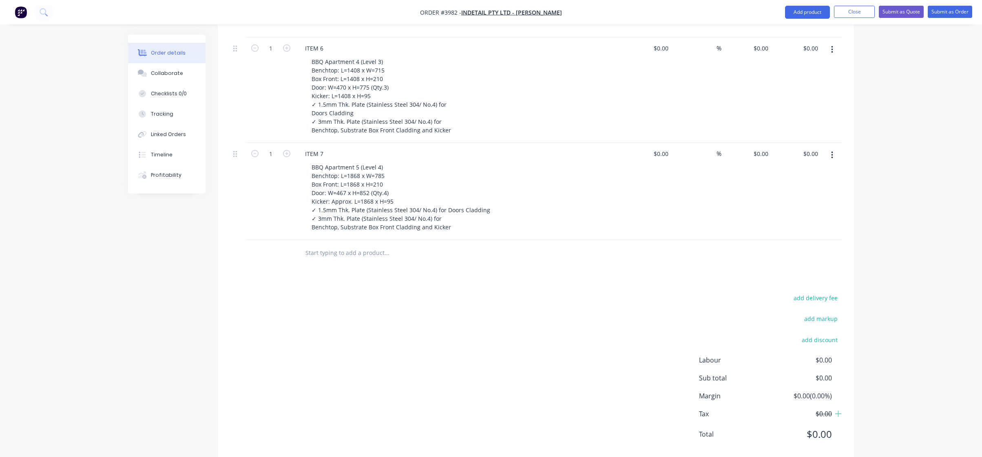
click at [529, 220] on div "BBQ Apartment 5 (Level 4) Benchtop: L=1868 x W=785 Box Front: L=1868 x H=210 Do…" at bounding box center [461, 197] width 313 height 72
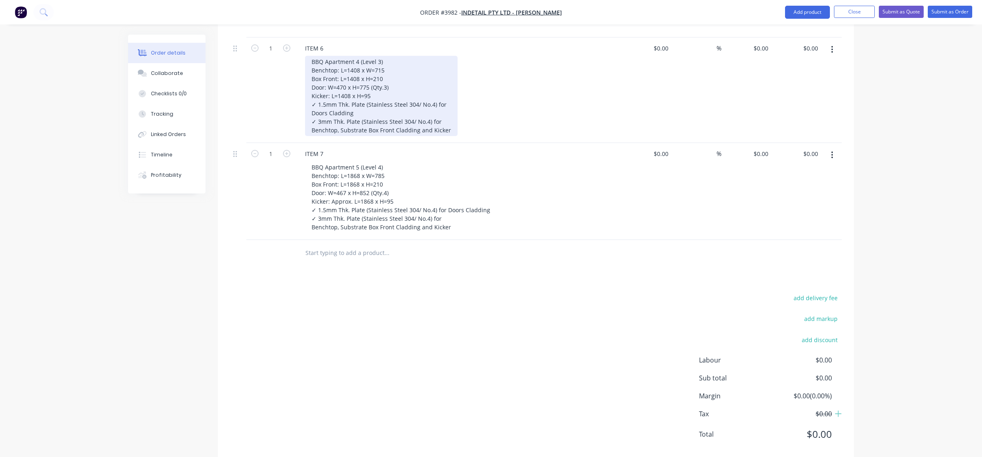
click at [308, 112] on div "BBQ Apartment 4 (Level 3) Benchtop: L=1408 x W=715 Box Front: L=1408 x H=210 Do…" at bounding box center [381, 96] width 152 height 80
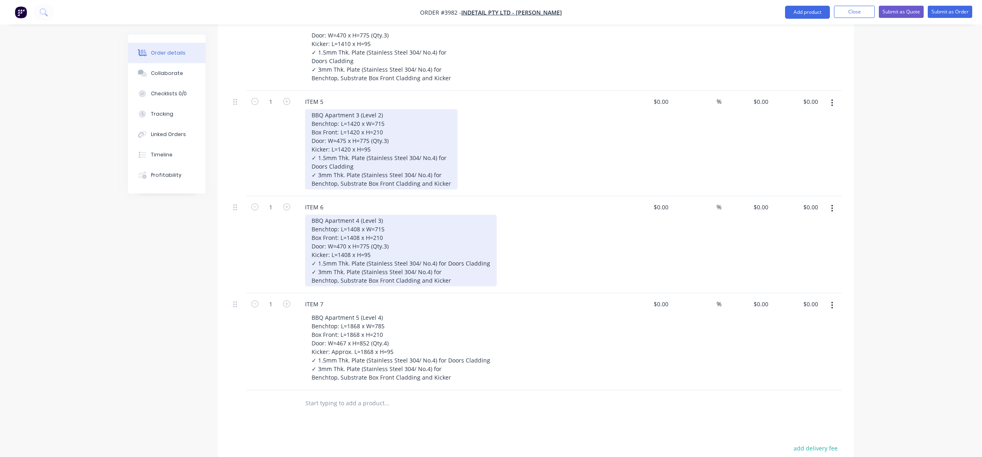
scroll to position [848, 0]
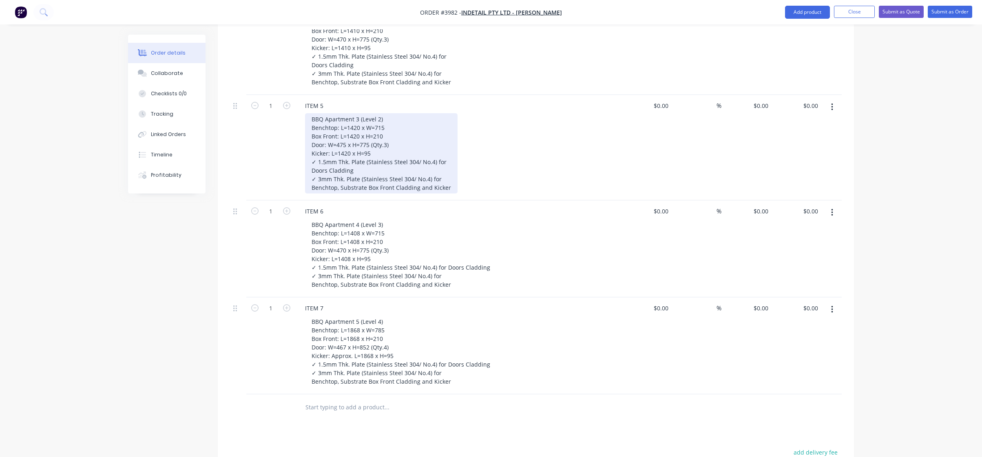
click at [312, 172] on div "BBQ Apartment 3 (Level 2) Benchtop: L=1420 x W=715 Box Front: L=1420 x H=210 Do…" at bounding box center [381, 153] width 152 height 80
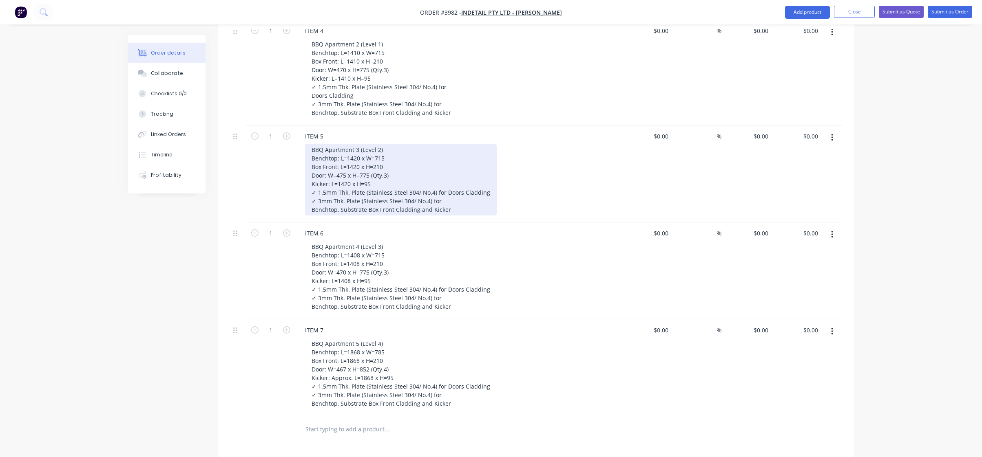
scroll to position [725, 0]
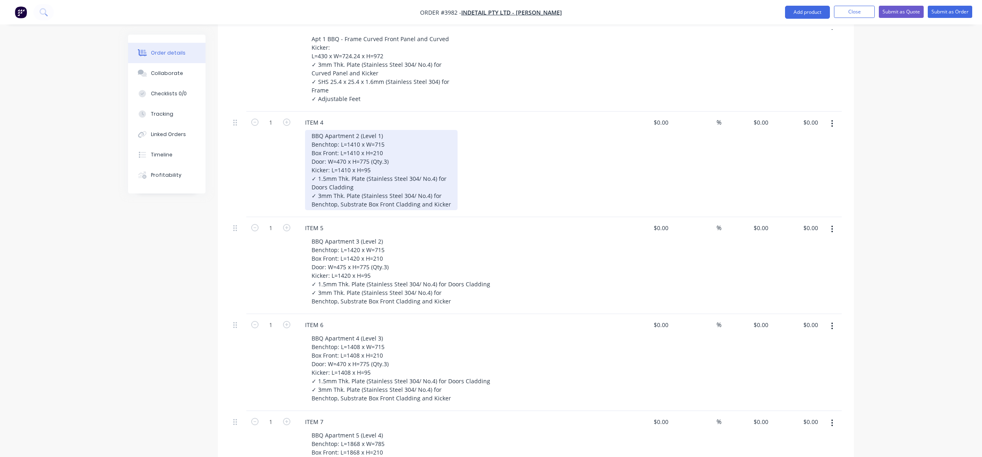
click at [309, 185] on div "BBQ Apartment 2 (Level 1) Benchtop: L=1410 x W=715 Box Front: L=1410 x H=210 Do…" at bounding box center [381, 170] width 152 height 80
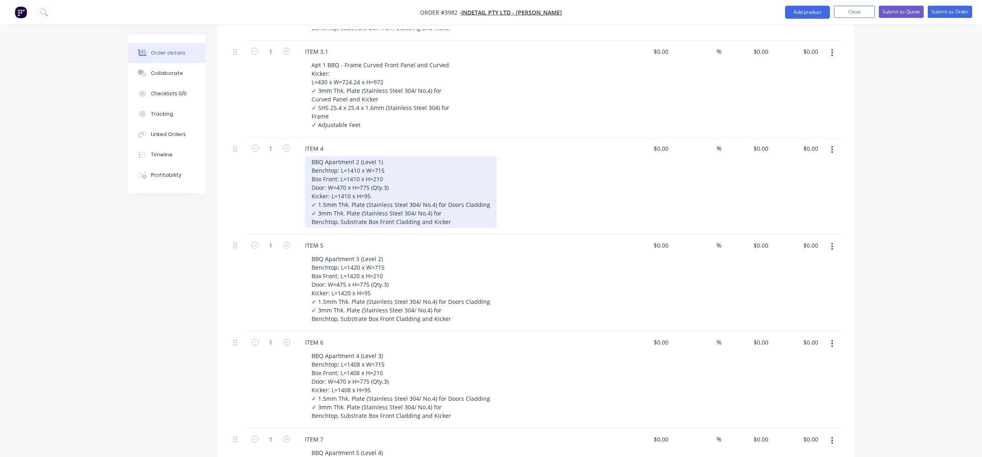
scroll to position [685, 0]
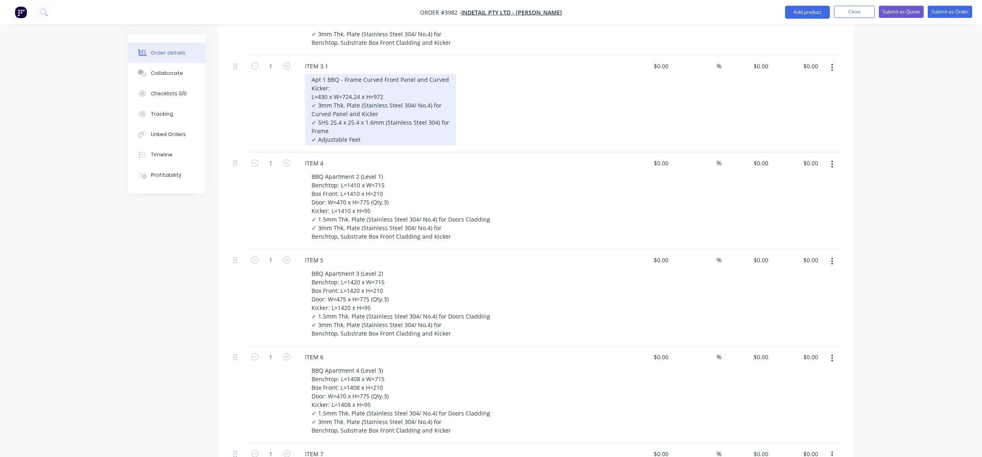
click at [308, 114] on div "Apt 1 BBQ - Frame Curved Front Panel and Curved Kicker: L=430 x W=724.24 x H=97…" at bounding box center [380, 110] width 151 height 72
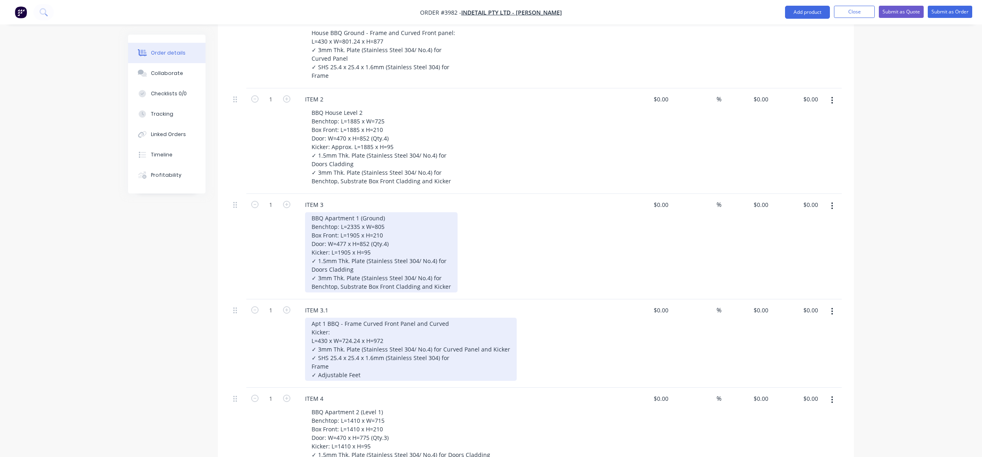
scroll to position [440, 0]
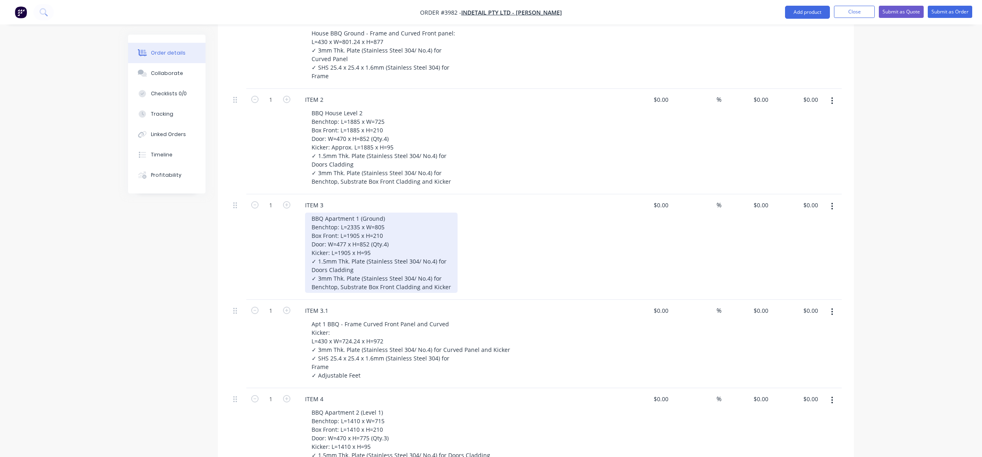
click at [306, 271] on div "BBQ Apartment 1 (Ground) Benchtop: L=2335 x W=805 Box Front: L=1905 x H=210 Doo…" at bounding box center [381, 253] width 152 height 80
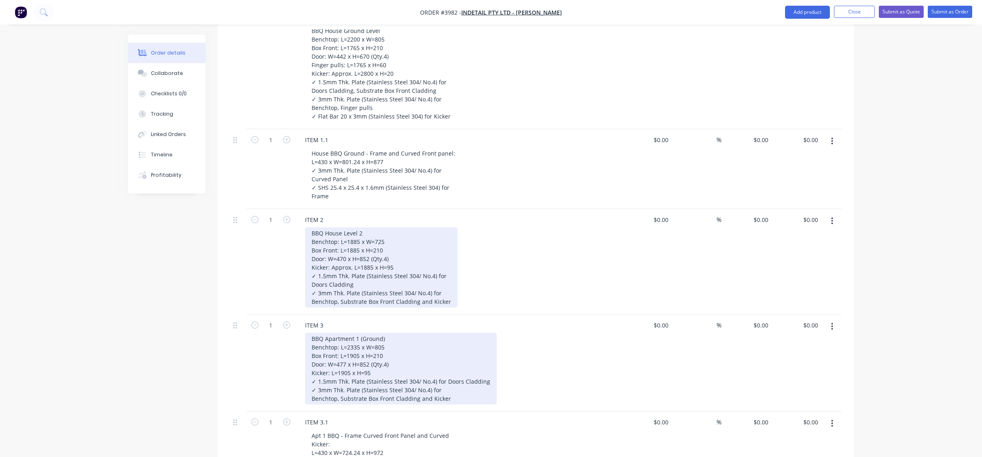
scroll to position [318, 0]
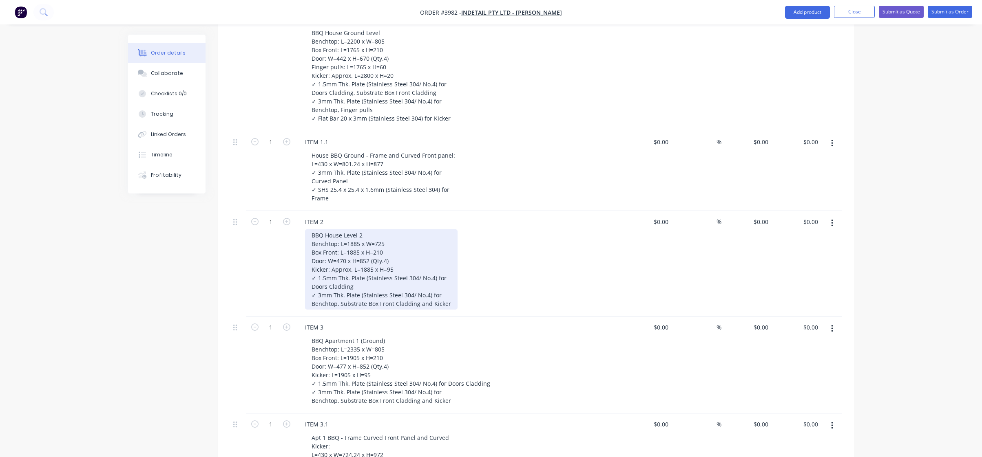
click at [307, 286] on div "BBQ House Level 2 Benchtop: L=1885 x W=725 Box Front: L=1885 x H=210 Door: W=47…" at bounding box center [381, 270] width 152 height 80
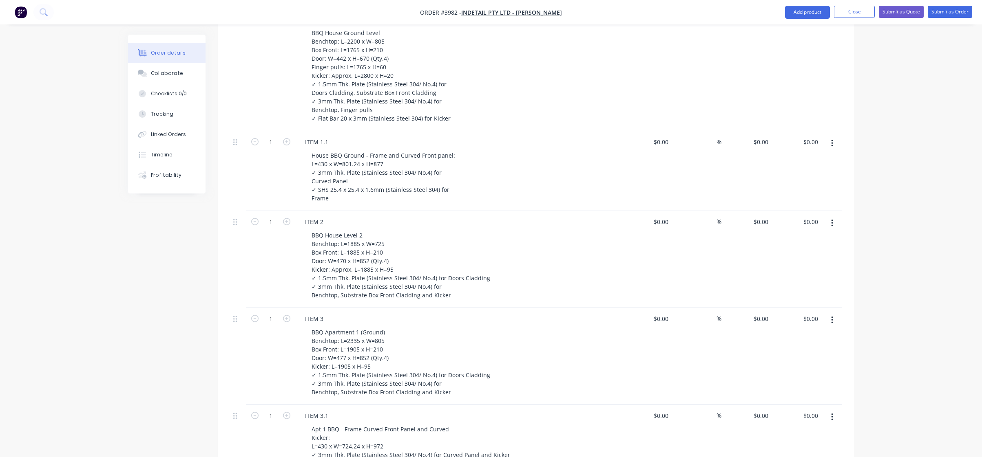
click at [586, 299] on div "BBQ House Level 2 Benchtop: L=1885 x W=725 Box Front: L=1885 x H=210 Door: W=47…" at bounding box center [461, 266] width 313 height 72
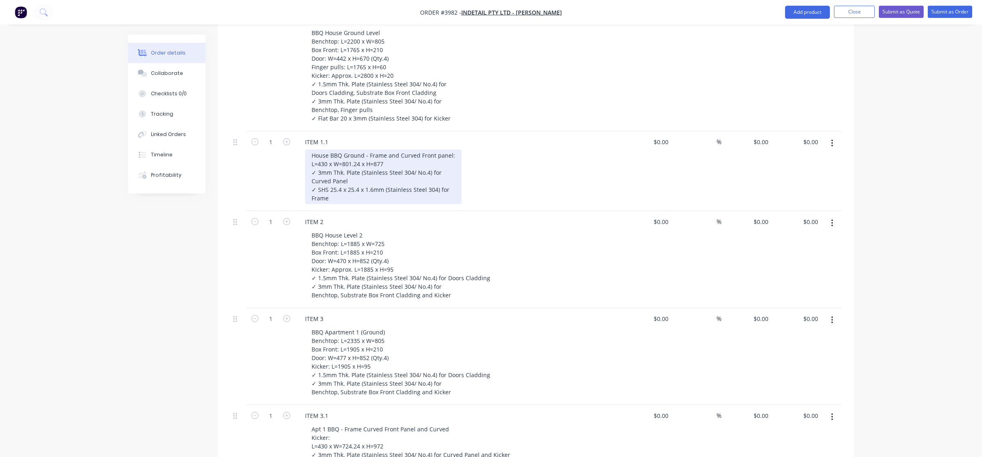
click at [310, 181] on div "House BBQ Ground - Frame and Curved Front panel: L=430 x W=801.24 x H=877 ✓ 3mm…" at bounding box center [383, 177] width 157 height 55
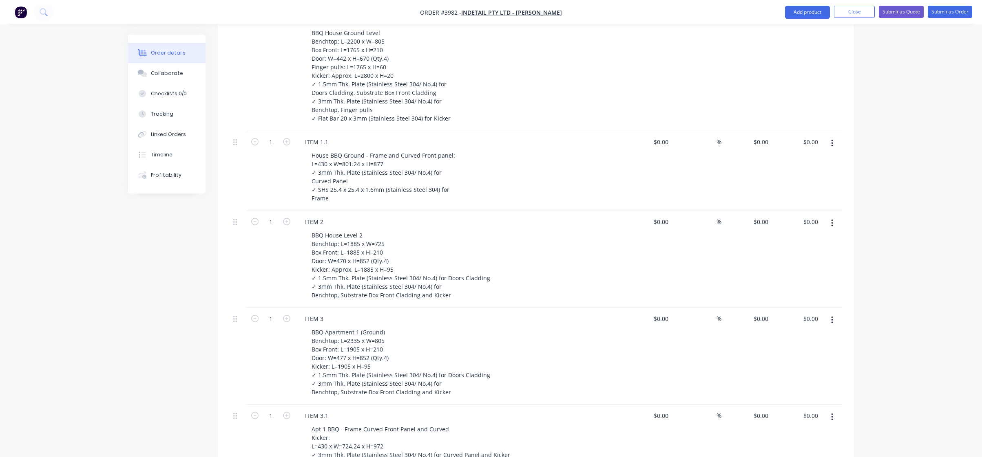
drag, startPoint x: 310, startPoint y: 181, endPoint x: 529, endPoint y: 182, distance: 218.9
click at [529, 182] on div "House BBQ Ground - Frame and Curved Front panel: L=430 x W=801.24 x H=877 ✓ 3mm…" at bounding box center [461, 177] width 313 height 55
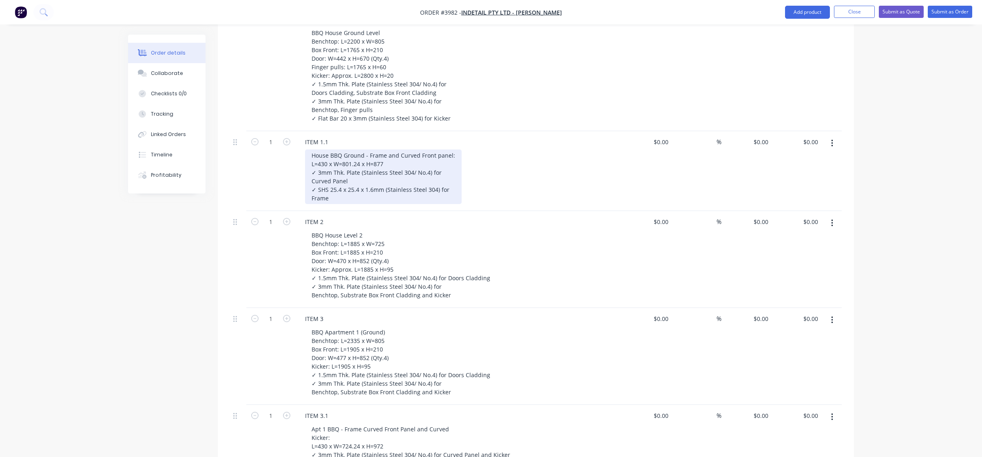
click at [313, 179] on div "House BBQ Ground - Frame and Curved Front panel: L=430 x W=801.24 x H=877 ✓ 3mm…" at bounding box center [383, 177] width 157 height 55
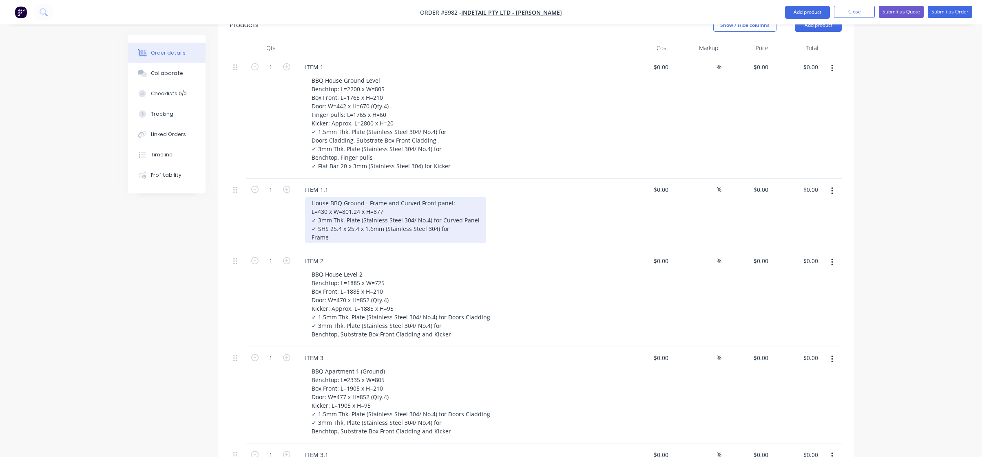
scroll to position [195, 0]
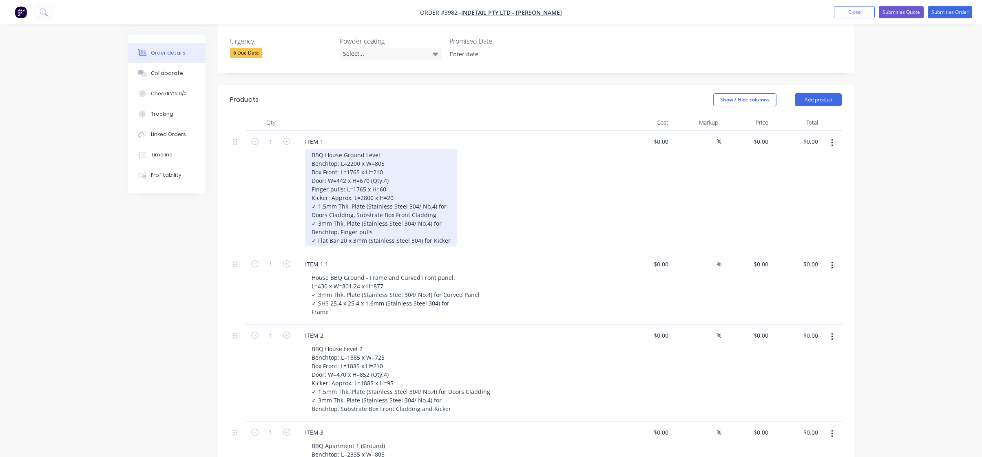
click at [310, 218] on div "BBQ House Ground Level Benchtop: L=2200 x W=805 Box Front: L=1765 x H=210 Door:…" at bounding box center [381, 197] width 152 height 97
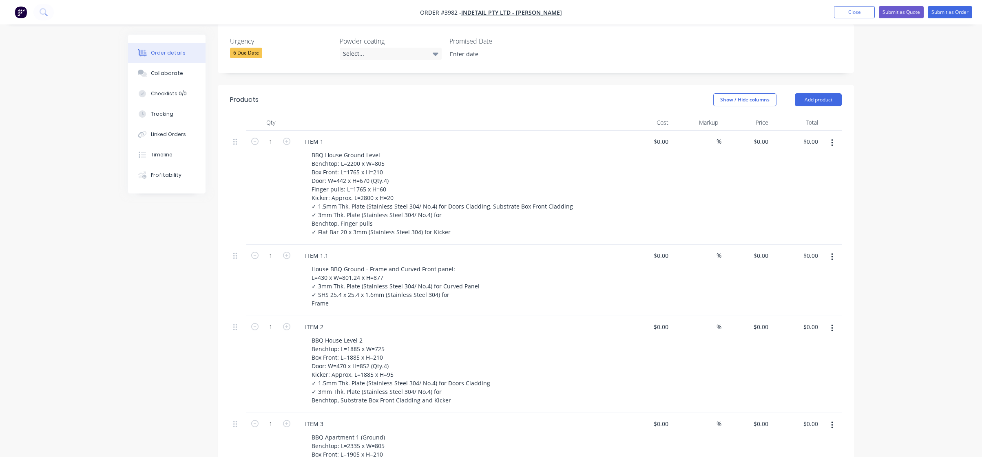
click at [509, 247] on div "ITEM 1.1 House BBQ Ground - Frame and Curved Front panel: L=430 x W=801.24 x H=…" at bounding box center [458, 280] width 326 height 71
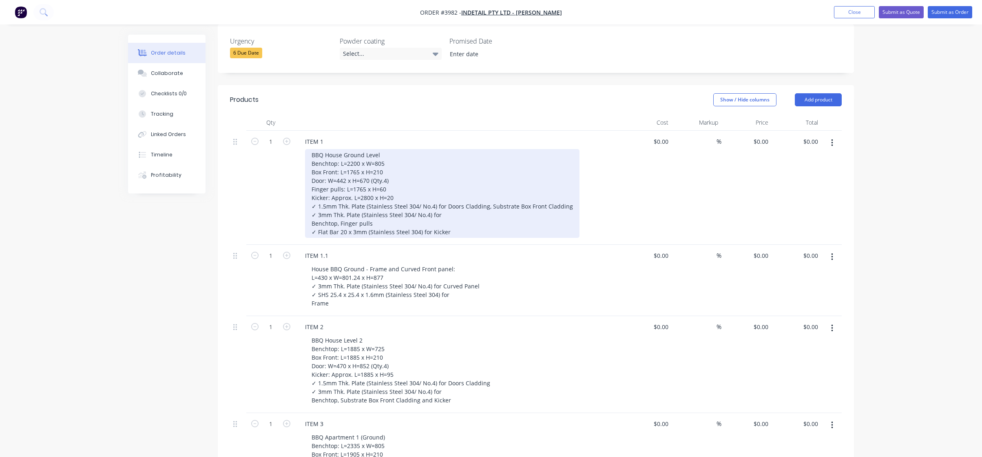
click at [311, 225] on div "BBQ House Ground Level Benchtop: L=2200 x W=805 Box Front: L=1765 x H=210 Door:…" at bounding box center [442, 193] width 274 height 89
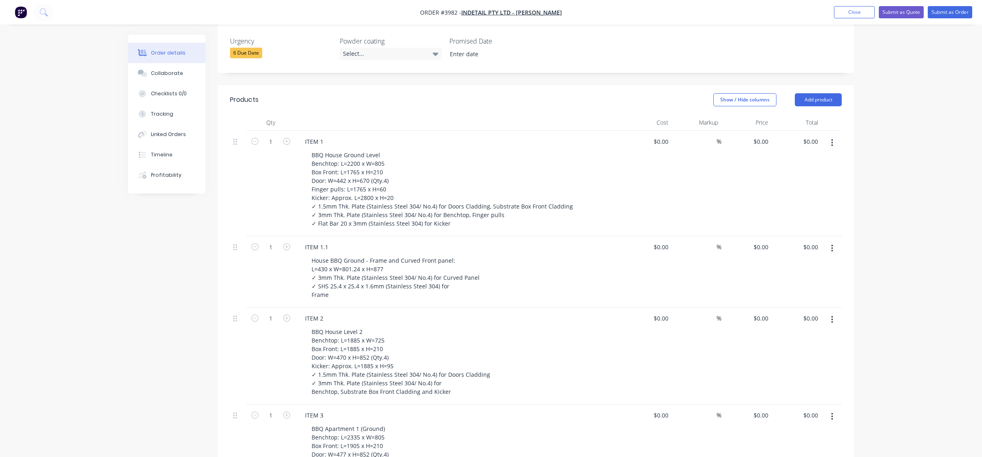
click at [579, 271] on div "House BBQ Ground - Frame and Curved Front panel: L=430 x W=801.24 x H=877 ✓ 3mm…" at bounding box center [461, 278] width 313 height 46
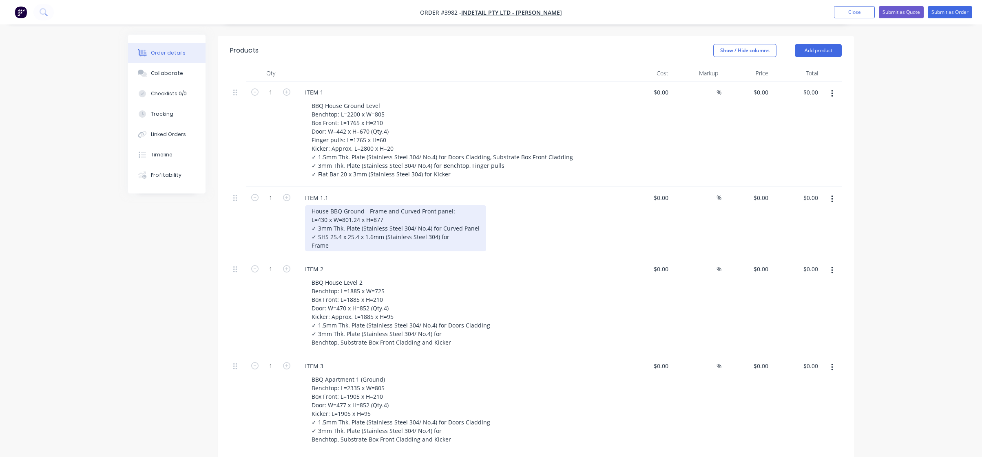
scroll to position [0, 0]
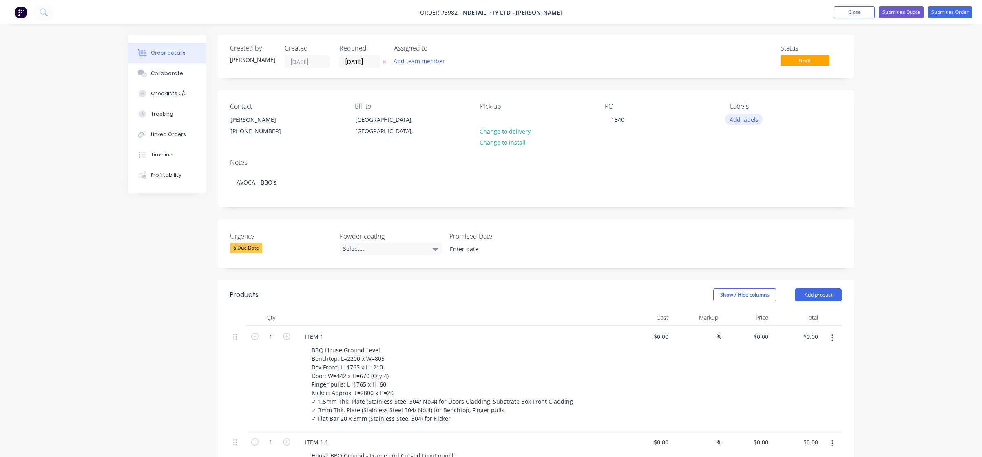
click at [746, 120] on button "Add labels" at bounding box center [744, 119] width 38 height 11
click at [845, 124] on div "Contact [PERSON_NAME] [PHONE_NUMBER] Bill to [GEOGRAPHIC_DATA], [GEOGRAPHIC_DAT…" at bounding box center [536, 122] width 636 height 62
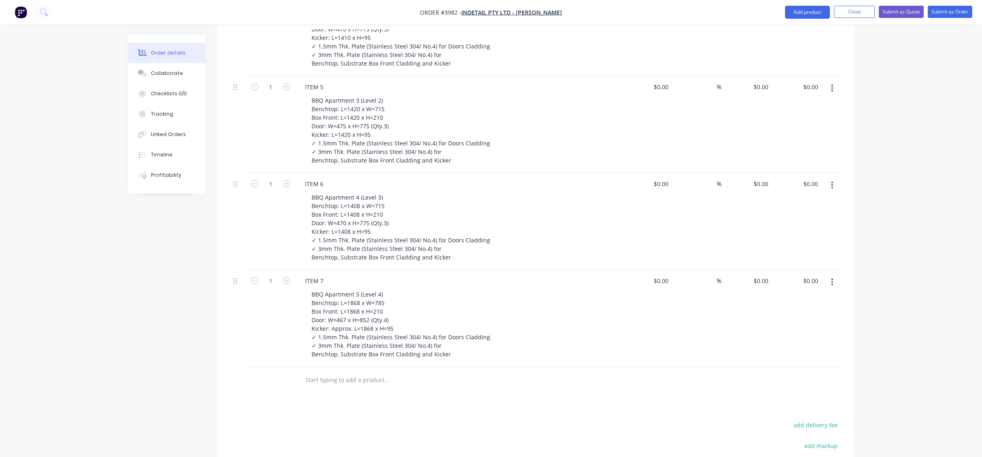
scroll to position [788, 0]
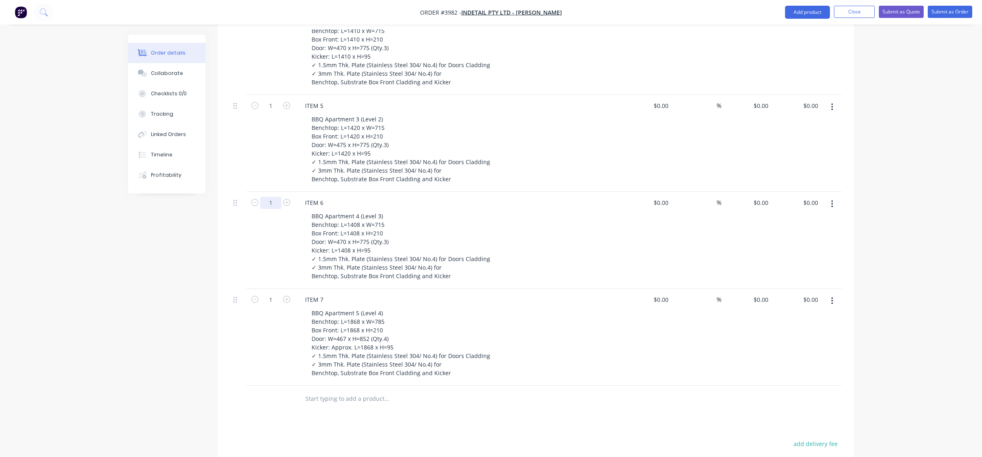
drag, startPoint x: 267, startPoint y: 229, endPoint x: 272, endPoint y: 203, distance: 26.9
click at [267, 226] on div "1" at bounding box center [270, 240] width 49 height 97
click at [287, 168] on div "1" at bounding box center [270, 143] width 49 height 97
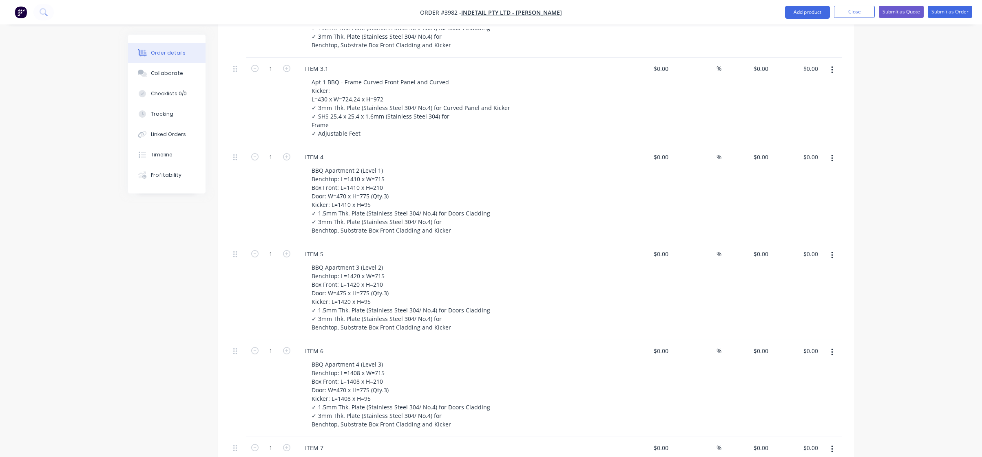
scroll to position [625, 0]
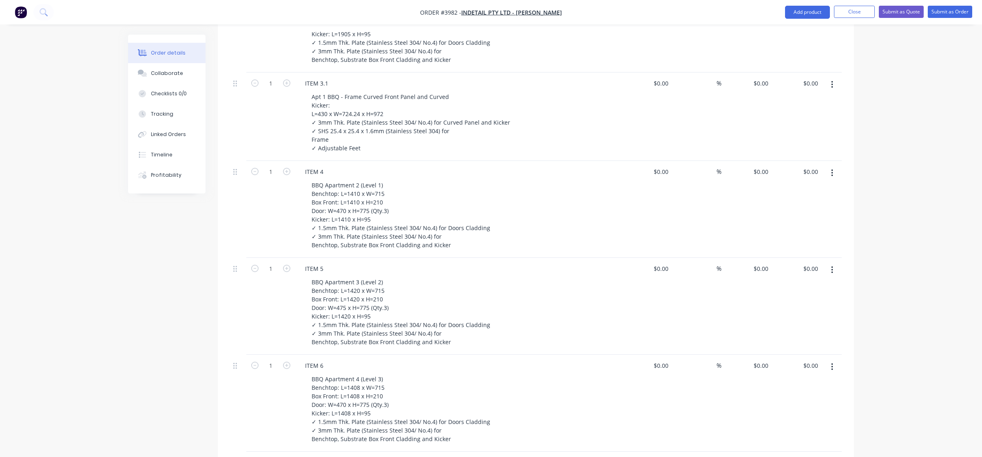
click at [270, 214] on div "1" at bounding box center [270, 209] width 49 height 97
click at [293, 144] on div "1" at bounding box center [270, 117] width 49 height 88
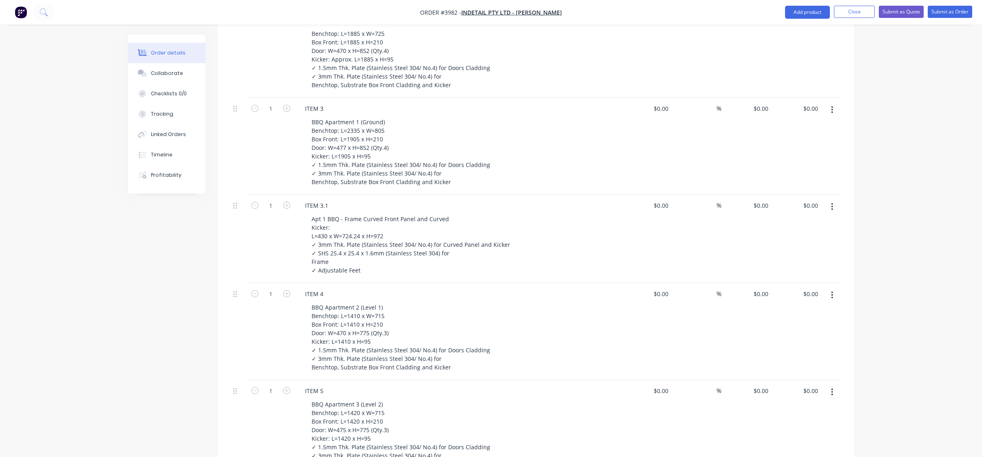
click at [283, 174] on div "1" at bounding box center [270, 146] width 49 height 97
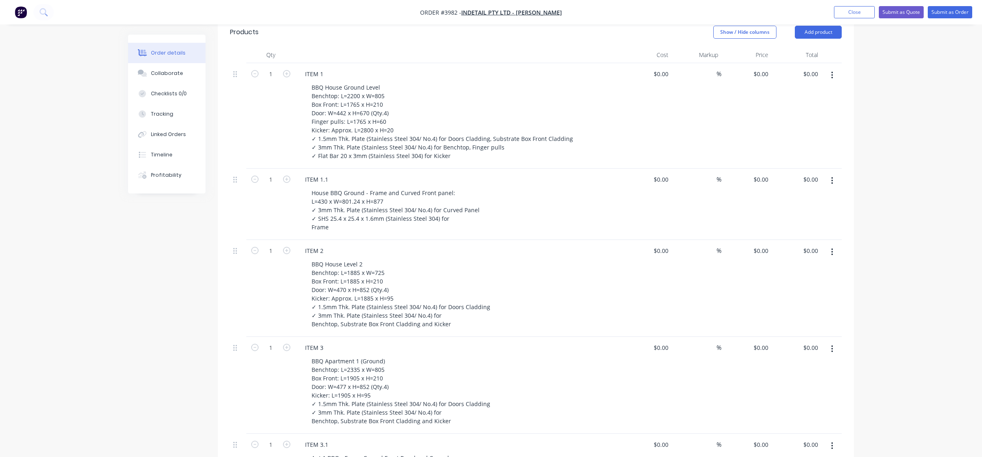
scroll to position [258, 0]
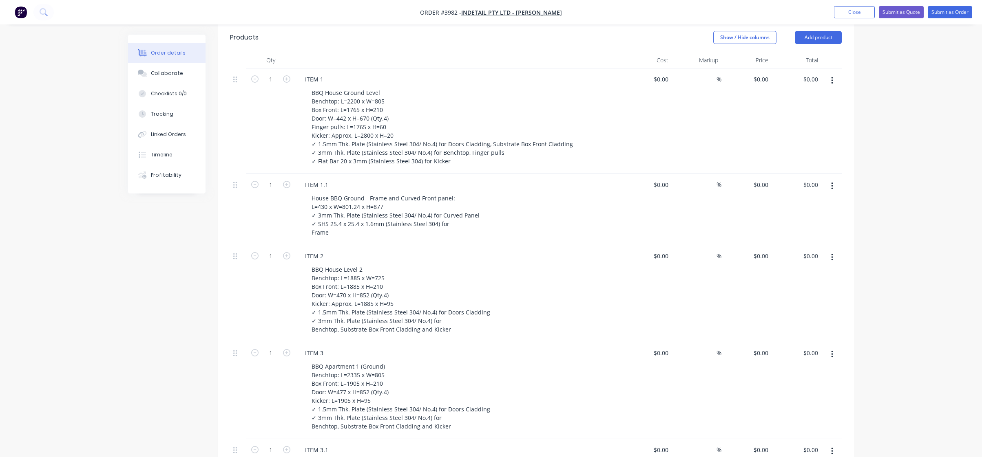
click at [249, 276] on div "1" at bounding box center [270, 293] width 49 height 97
click at [265, 216] on div "1" at bounding box center [270, 209] width 49 height 71
click at [290, 139] on div "1" at bounding box center [270, 121] width 49 height 106
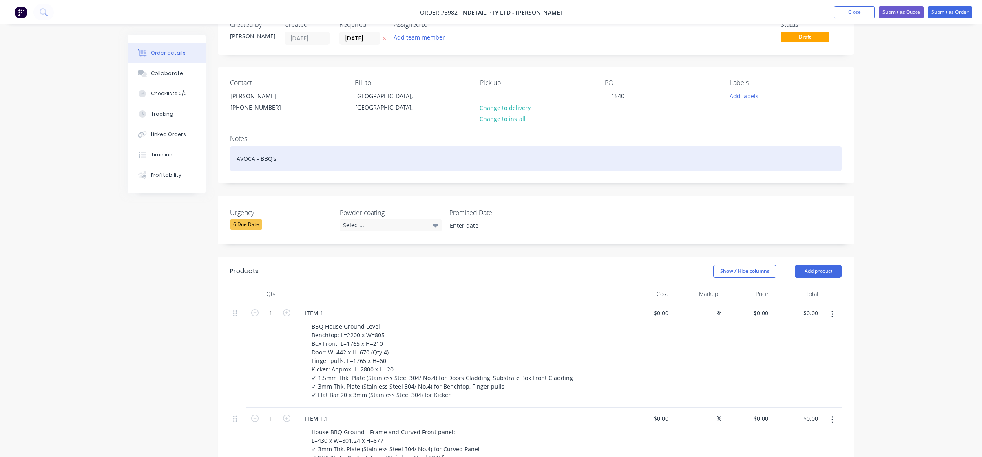
scroll to position [0, 0]
